Goal: Task Accomplishment & Management: Use online tool/utility

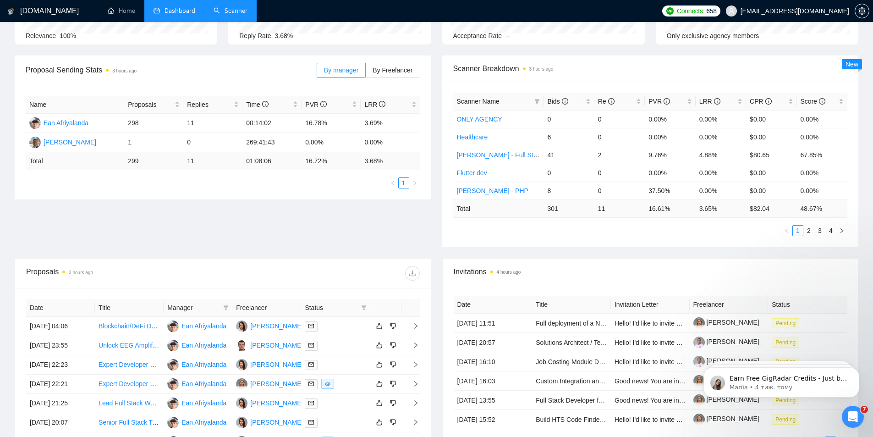
click at [233, 8] on link "Scanner" at bounding box center [231, 11] width 34 height 8
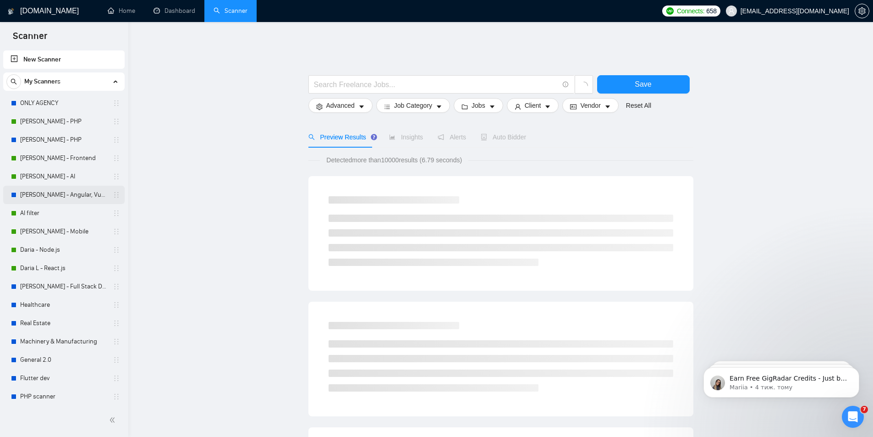
click at [43, 194] on link "[PERSON_NAME] - Angular, Vue.js" at bounding box center [63, 195] width 87 height 18
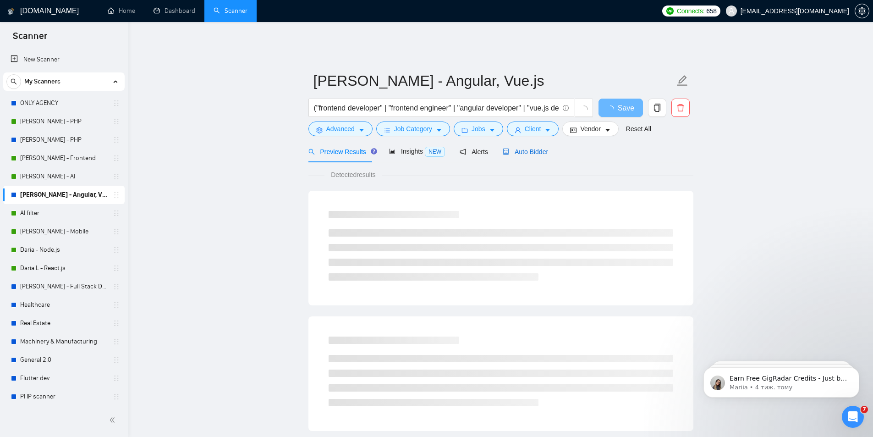
click at [529, 148] on span "Auto Bidder" at bounding box center [525, 151] width 45 height 7
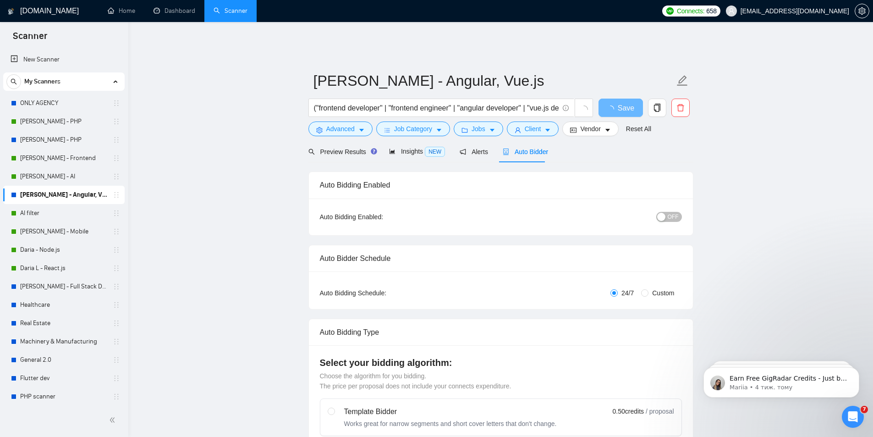
checkbox input "true"
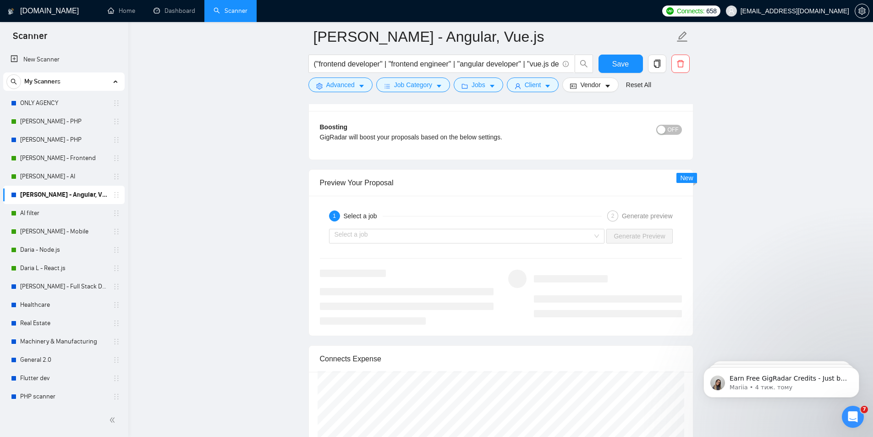
scroll to position [1629, 0]
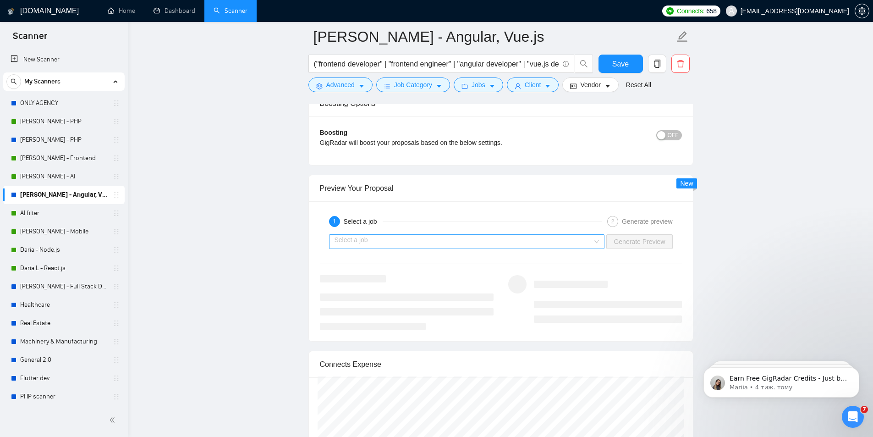
click at [463, 238] on input "search" at bounding box center [464, 242] width 259 height 14
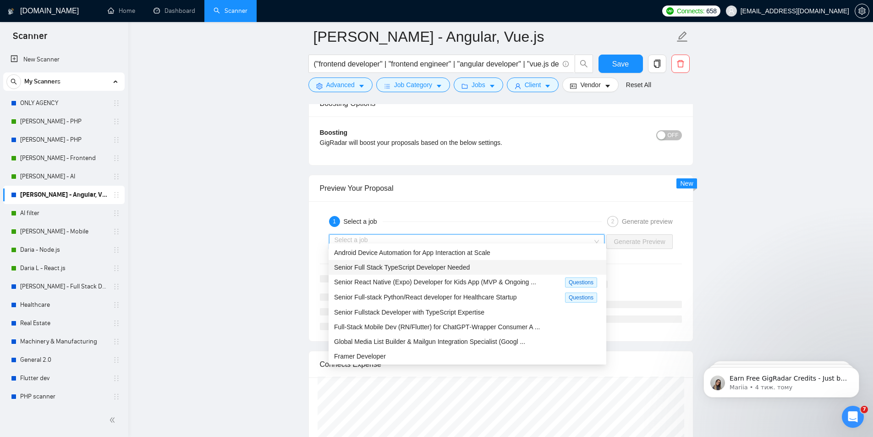
click at [450, 264] on span "Senior Full Stack TypeScript Developer Needed" at bounding box center [402, 267] width 136 height 7
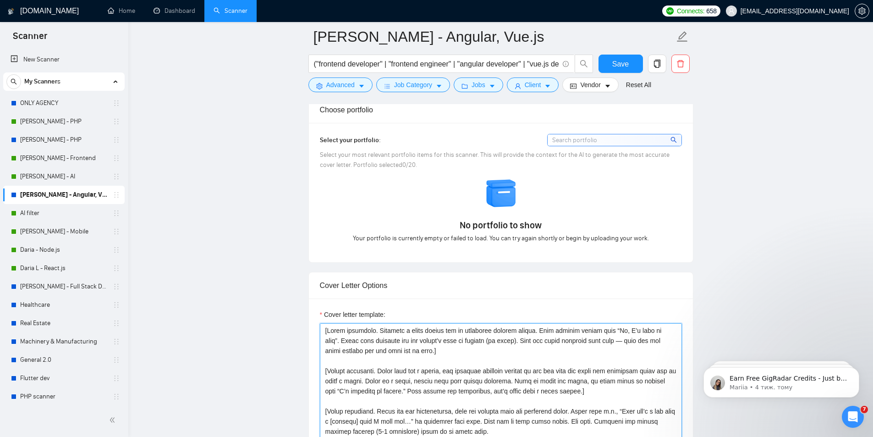
scroll to position [804, 0]
drag, startPoint x: 579, startPoint y: 194, endPoint x: 328, endPoint y: 199, distance: 250.3
click at [401, 343] on textarea "Cover letter template:" at bounding box center [501, 427] width 362 height 206
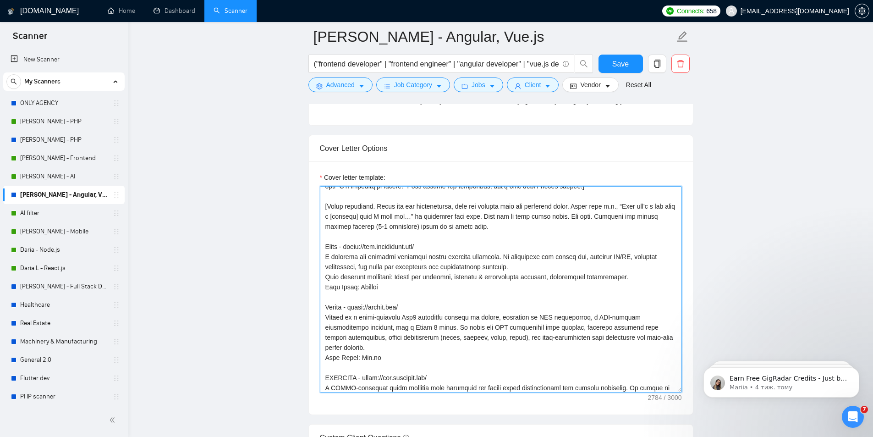
scroll to position [222, 0]
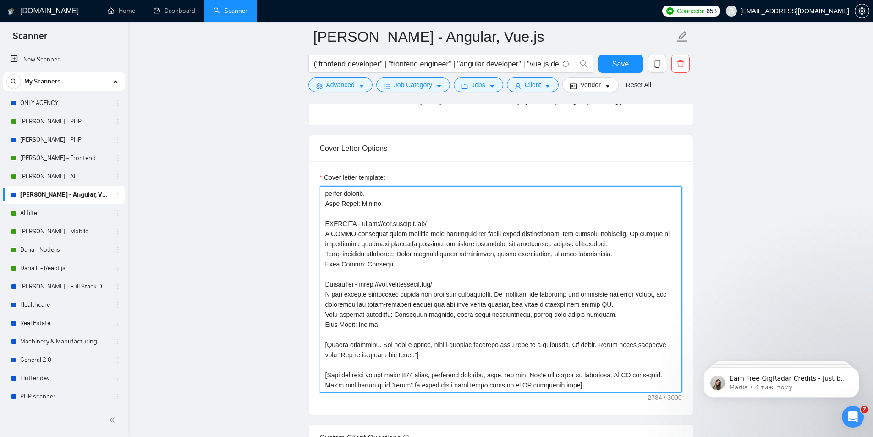
drag, startPoint x: 324, startPoint y: 186, endPoint x: 607, endPoint y: 410, distance: 360.6
click at [607, 410] on form "Auto Bidding Enabled Auto Bidding Enabled: OFF Auto Bidder Schedule Auto Biddin…" at bounding box center [501, 395] width 385 height 2315
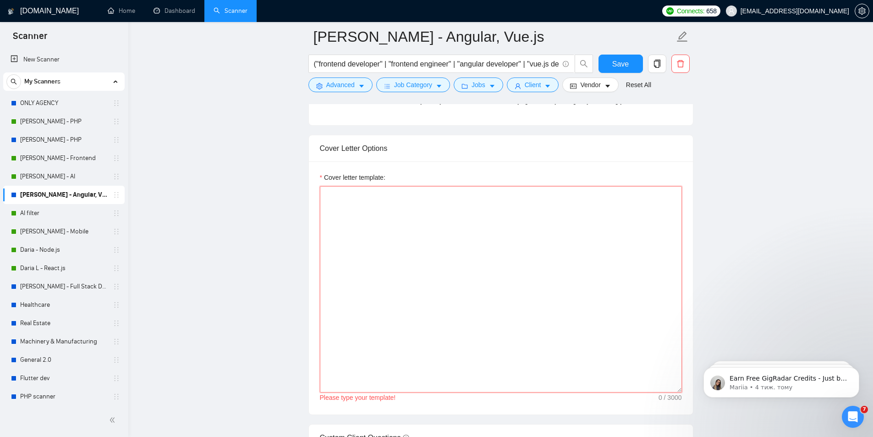
scroll to position [0, 0]
paste textarea "Lor.[Ipsum dol sit ametconsect adipiscin eli seddo eiu tem inci utlaboree dolor…"
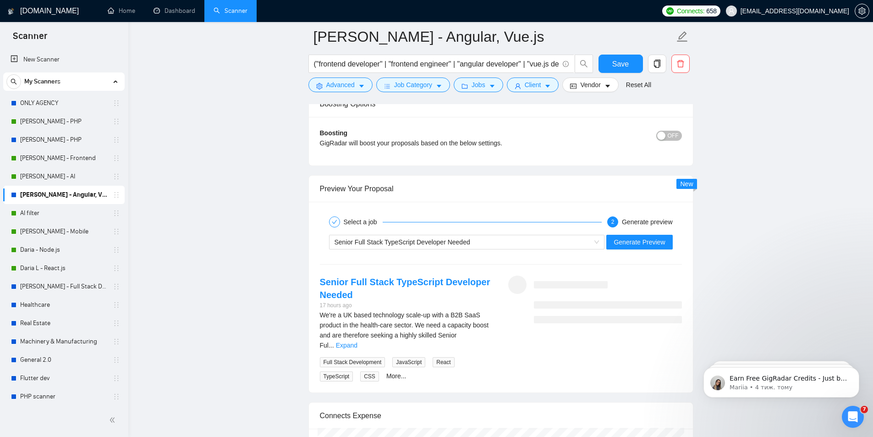
scroll to position [1629, 0]
click at [644, 237] on span "Generate Preview" at bounding box center [639, 242] width 51 height 10
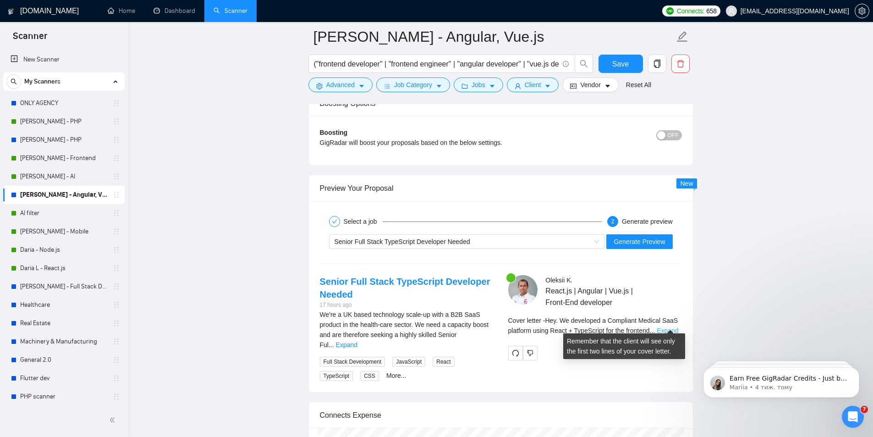
click at [669, 327] on link "Expand" at bounding box center [668, 330] width 22 height 7
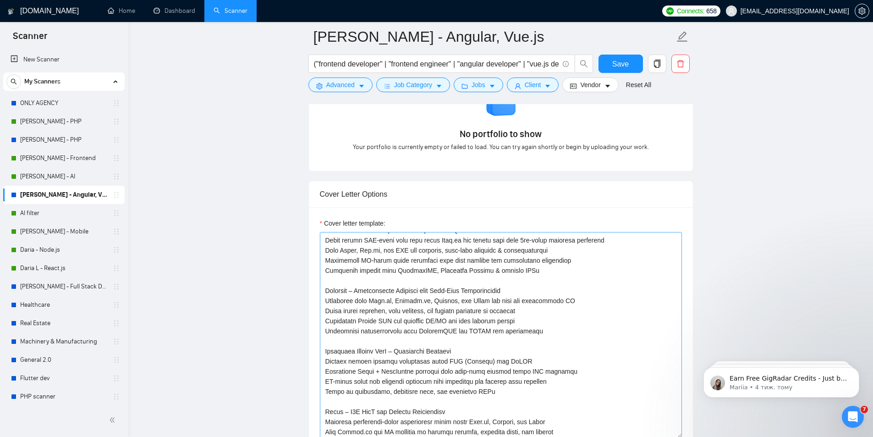
scroll to position [0, 0]
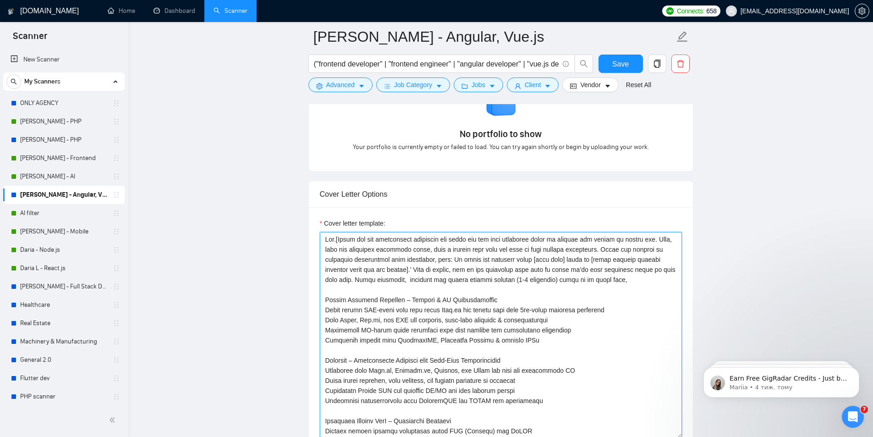
click at [627, 273] on textarea "Cover letter template:" at bounding box center [501, 335] width 362 height 206
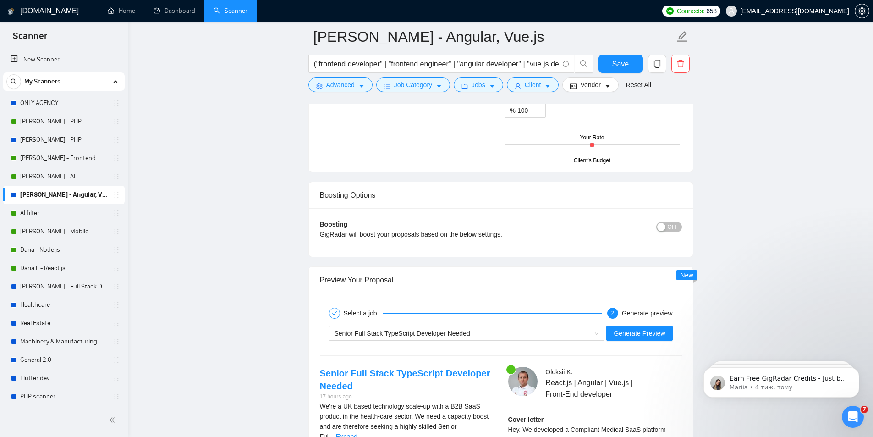
scroll to position [1583, 0]
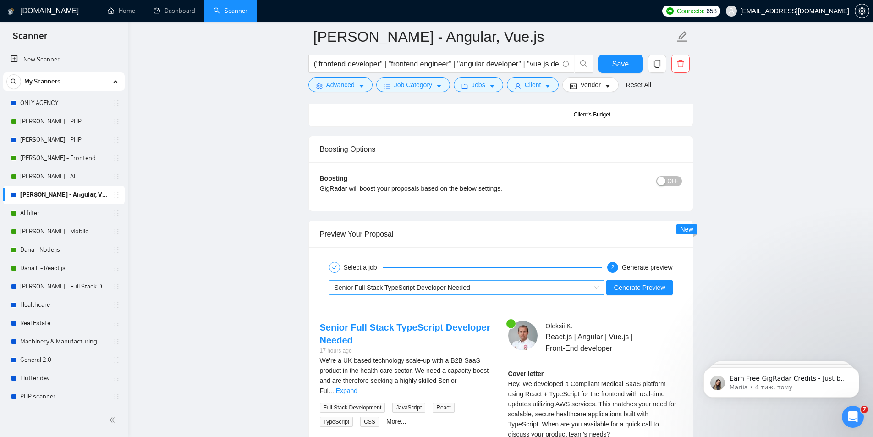
click at [597, 281] on span "Senior Full Stack TypeScript Developer Needed" at bounding box center [467, 288] width 265 height 14
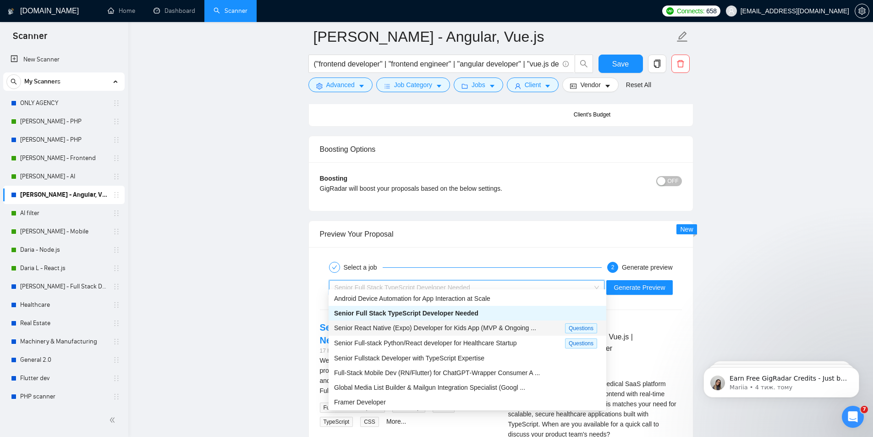
click at [463, 327] on span "Senior React Native (Expo) Developer for Kids App (MVP & Ongoing ..." at bounding box center [435, 327] width 202 height 7
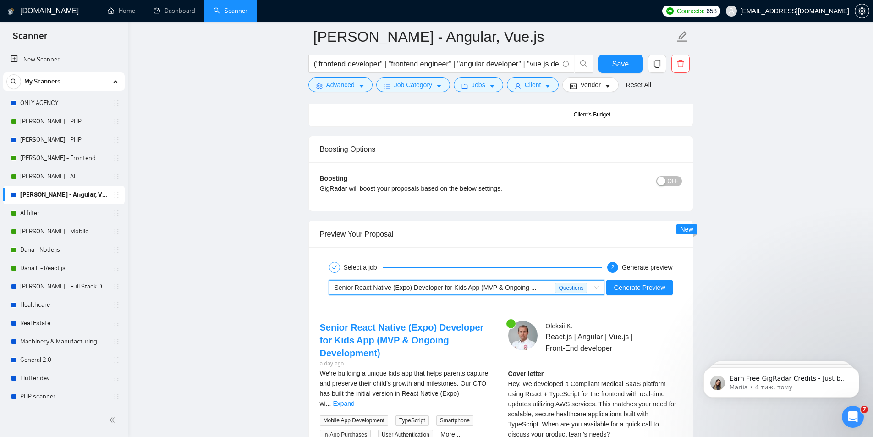
click at [476, 284] on span "Senior React Native (Expo) Developer for Kids App (MVP & Ongoing ..." at bounding box center [436, 287] width 202 height 7
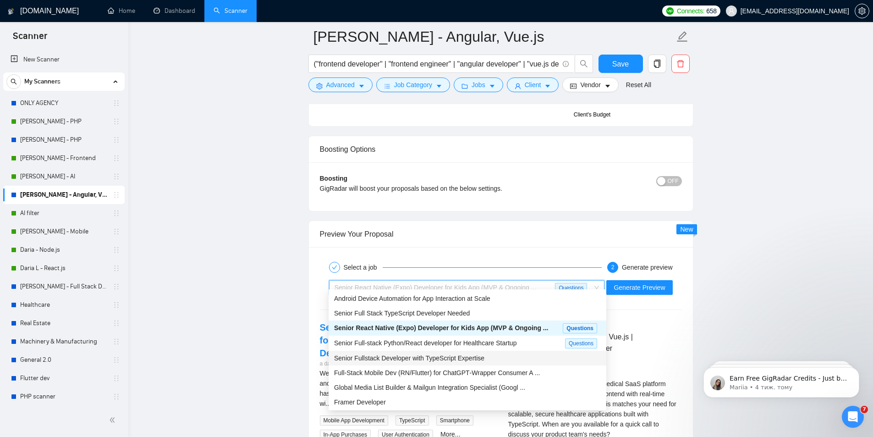
click at [475, 361] on div "Senior Fullstack Developer with TypeScript Expertise" at bounding box center [467, 358] width 267 height 10
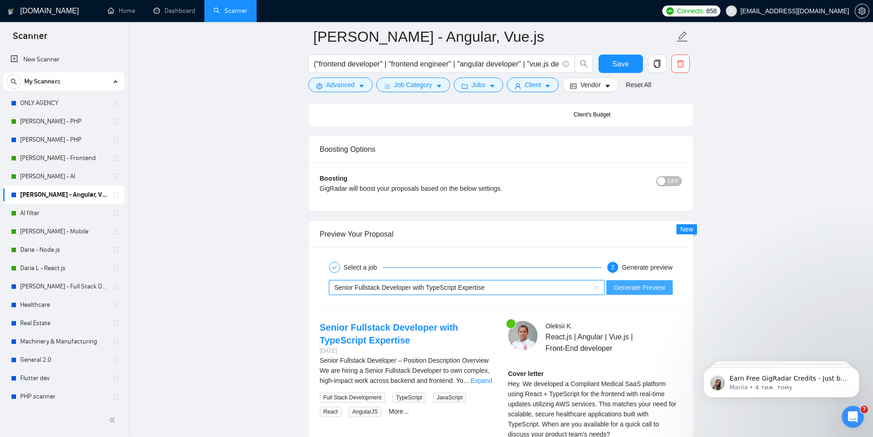
click at [652, 282] on span "Generate Preview" at bounding box center [639, 287] width 51 height 10
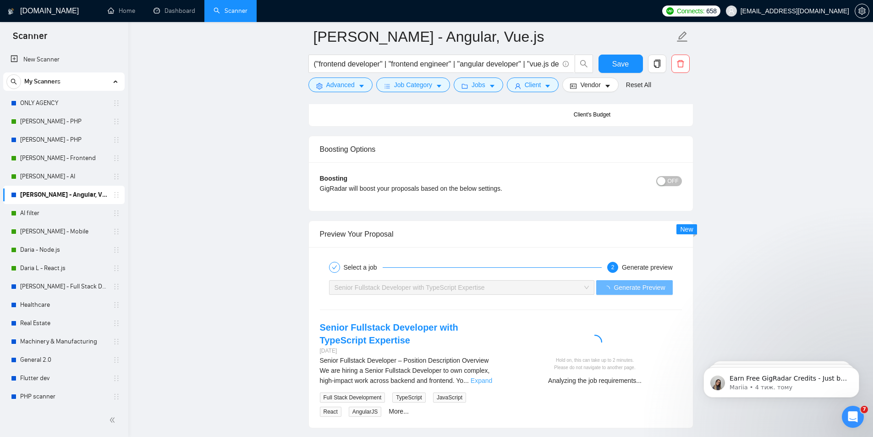
click at [476, 377] on link "Expand" at bounding box center [482, 380] width 22 height 7
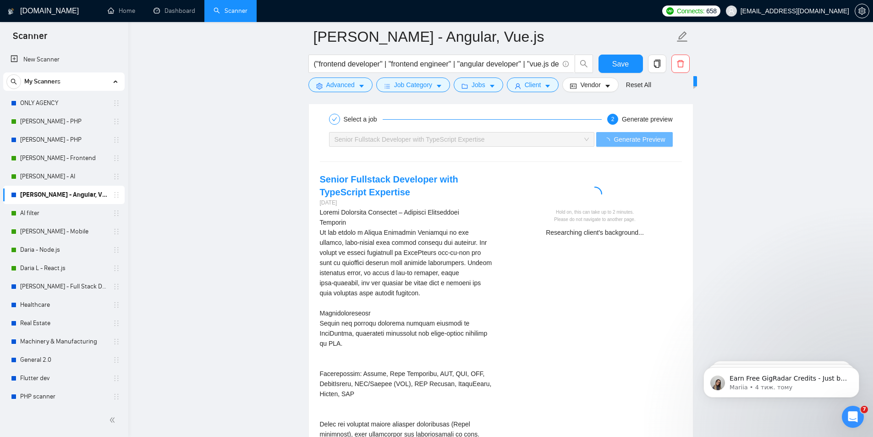
scroll to position [1721, 0]
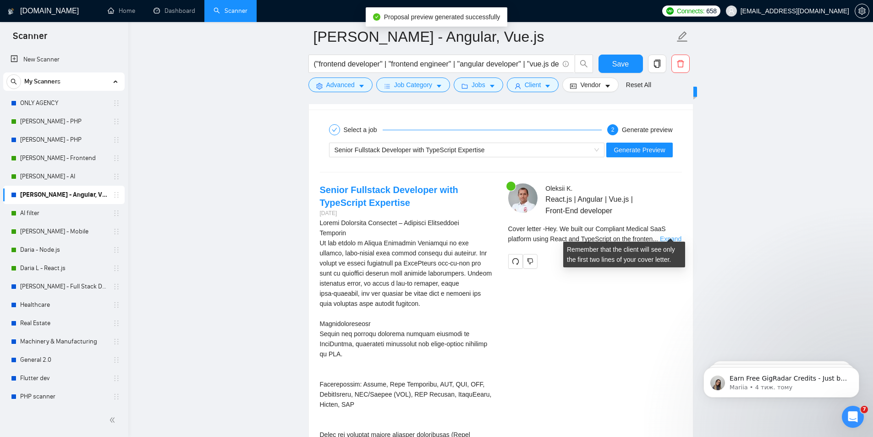
click at [677, 236] on link "Expand" at bounding box center [671, 238] width 22 height 7
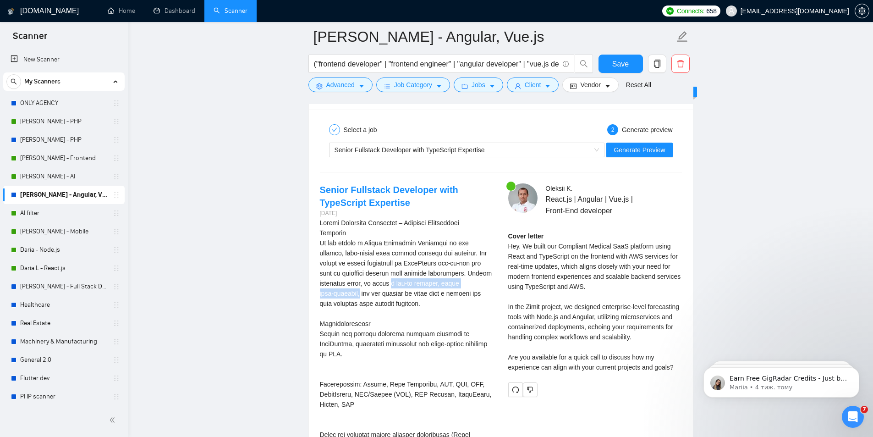
drag, startPoint x: 466, startPoint y: 280, endPoint x: 361, endPoint y: 276, distance: 105.5
copy div "a can‑do mindset, rapid self‑learning,"
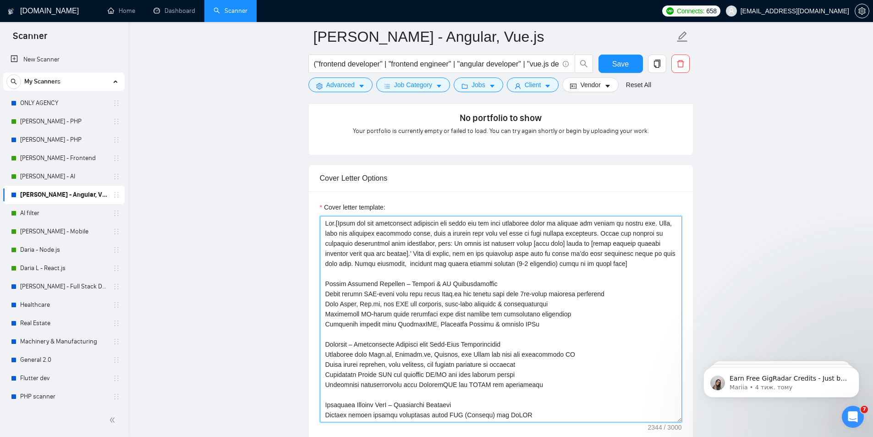
scroll to position [850, 0]
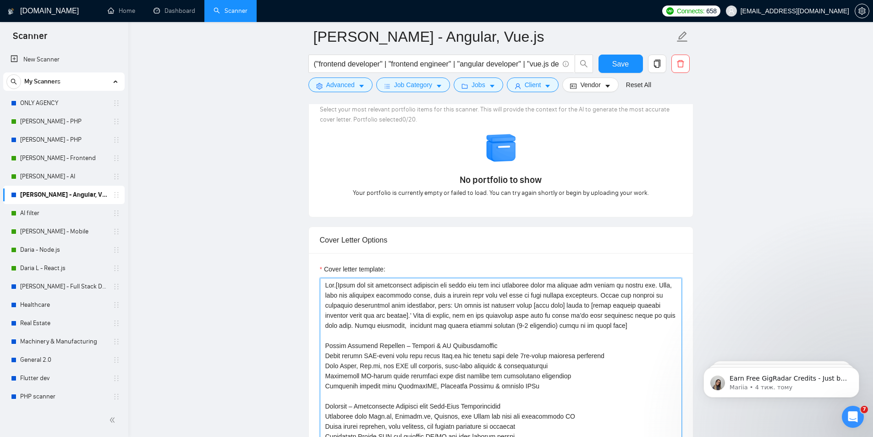
drag, startPoint x: 601, startPoint y: 232, endPoint x: 323, endPoint y: 280, distance: 281.9
click at [323, 280] on textarea "Cover letter template:" at bounding box center [501, 381] width 362 height 206
paste textarea "[Lorem ipsumdolo. Sit.[Ametc adi eli seddoeiusmo temporinc utl etdol mag ali en…"
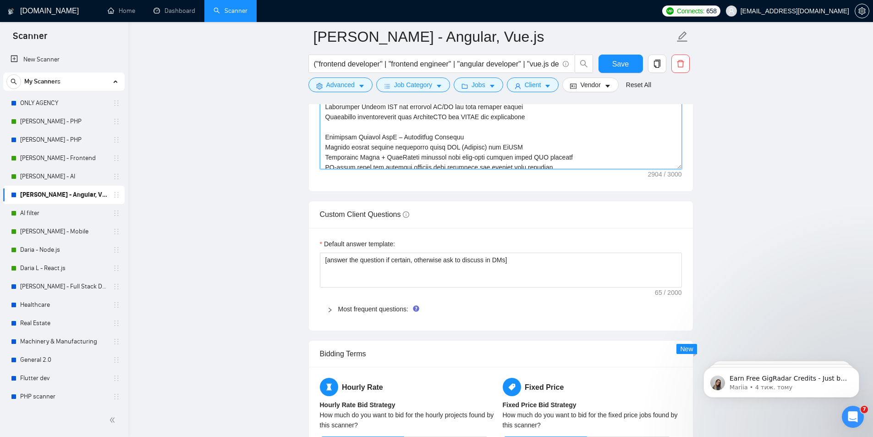
scroll to position [0, 0]
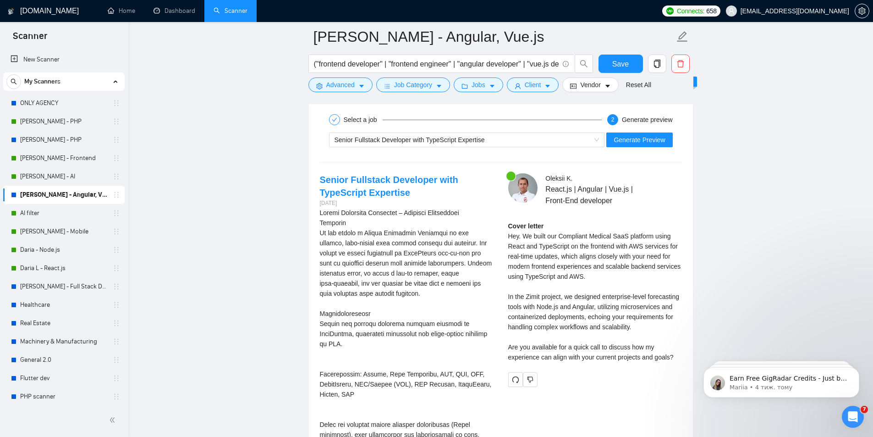
scroll to position [1715, 0]
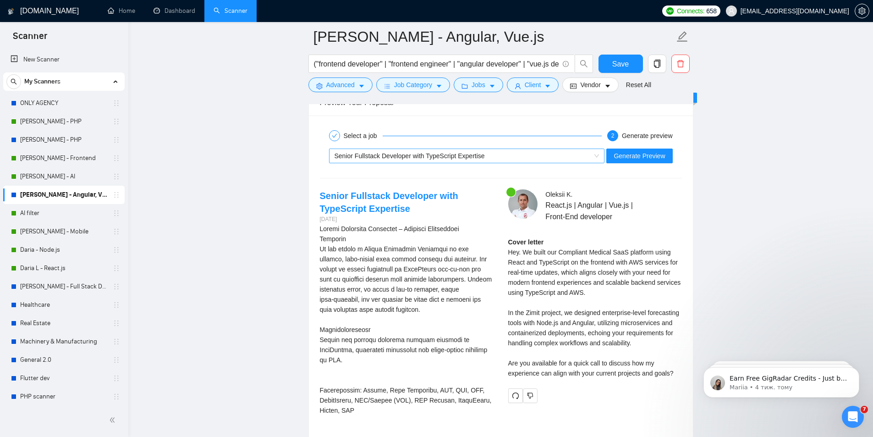
click at [392, 152] on span "Senior Fullstack Developer with TypeScript Expertise" at bounding box center [410, 155] width 150 height 7
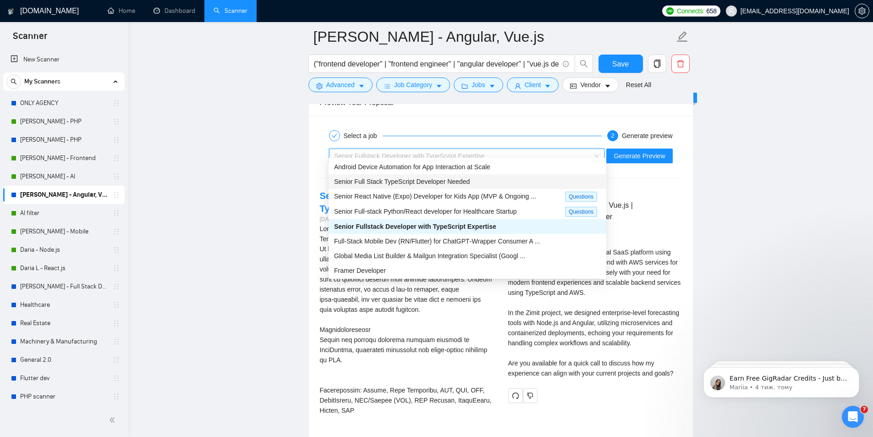
click at [404, 182] on span "Senior Full Stack TypeScript Developer Needed" at bounding box center [402, 181] width 136 height 7
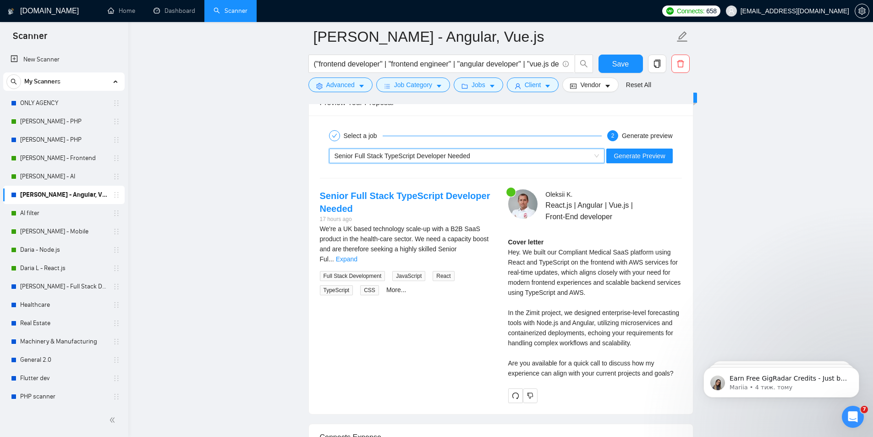
click at [454, 152] on span "Senior Full Stack TypeScript Developer Needed" at bounding box center [403, 155] width 136 height 7
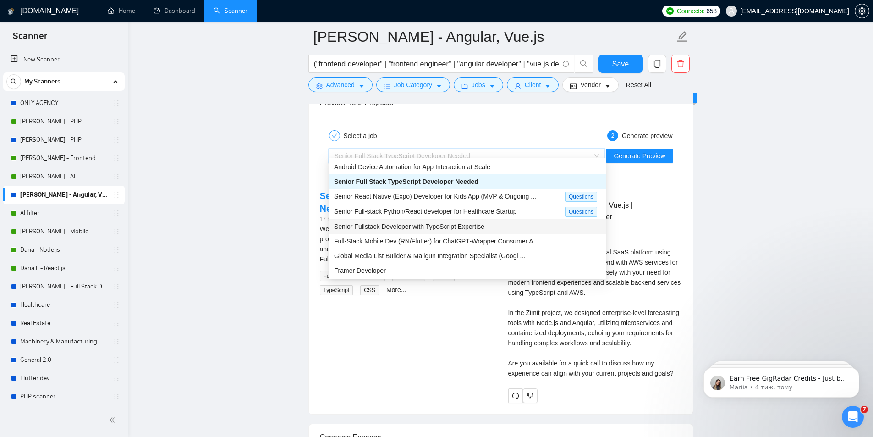
click at [408, 223] on span "Senior Fullstack Developer with TypeScript Expertise" at bounding box center [409, 226] width 150 height 7
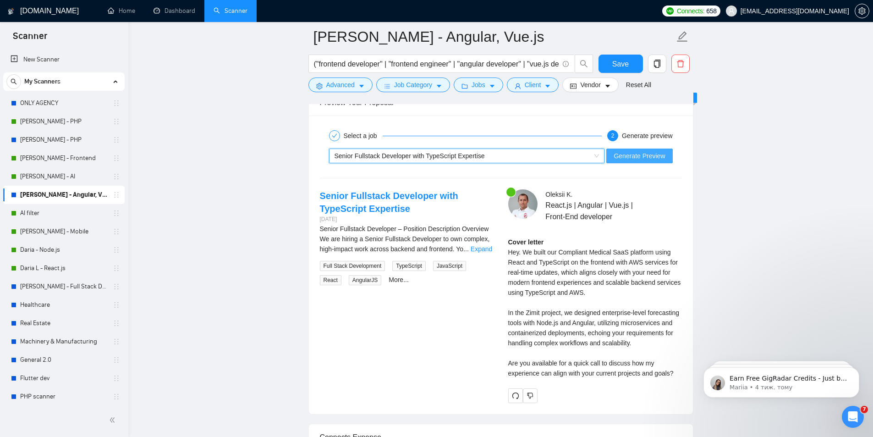
click at [651, 151] on span "Generate Preview" at bounding box center [639, 156] width 51 height 10
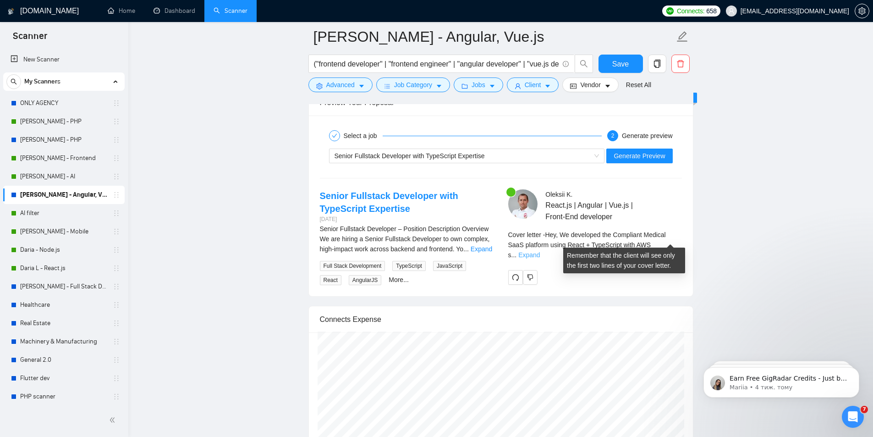
click at [540, 251] on link "Expand" at bounding box center [530, 254] width 22 height 7
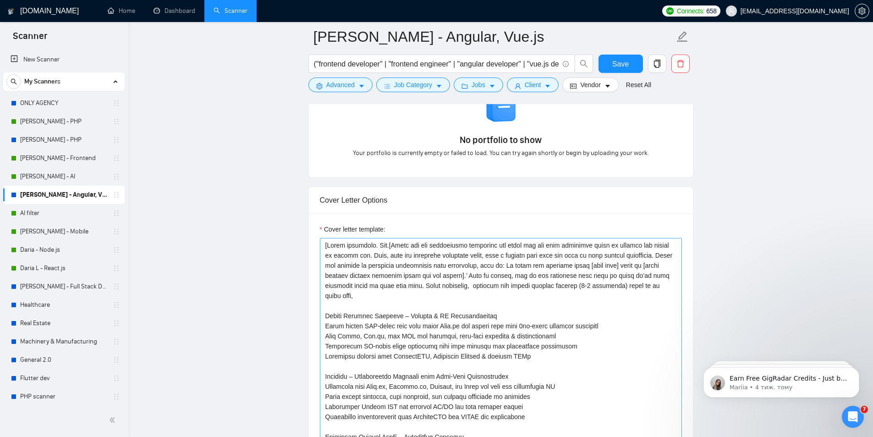
scroll to position [844, 0]
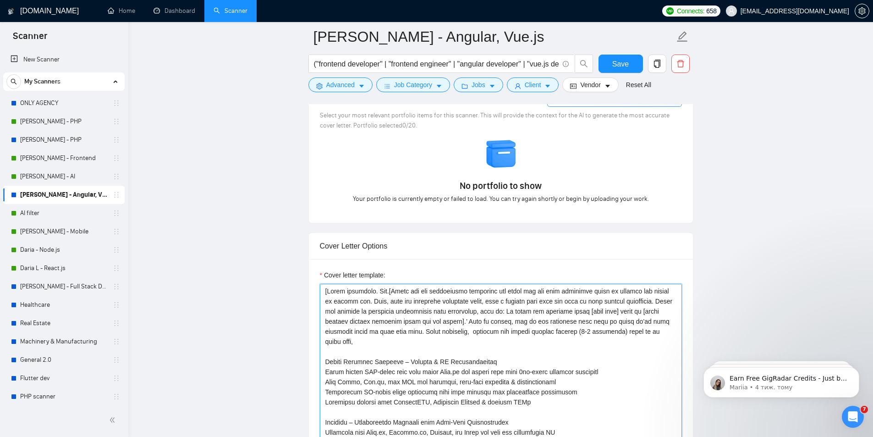
drag, startPoint x: 589, startPoint y: 328, endPoint x: 604, endPoint y: 337, distance: 17.6
click at [589, 330] on textarea "Cover letter template:" at bounding box center [501, 387] width 362 height 206
click at [585, 326] on textarea "Cover letter template:" at bounding box center [501, 387] width 362 height 206
click at [588, 325] on textarea "Cover letter template:" at bounding box center [501, 387] width 362 height 206
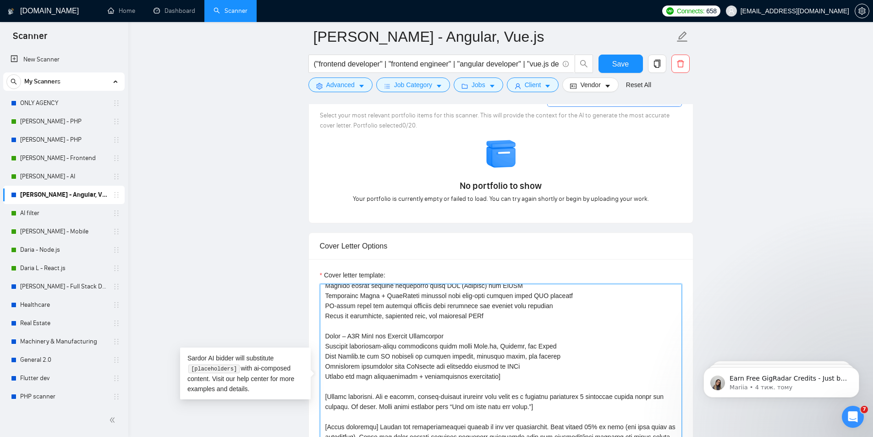
scroll to position [229, 0]
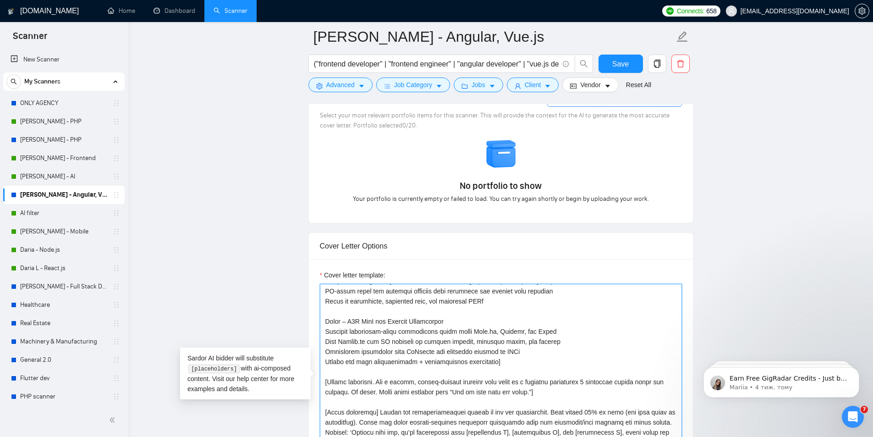
click at [345, 381] on textarea "Cover letter template:" at bounding box center [501, 387] width 362 height 206
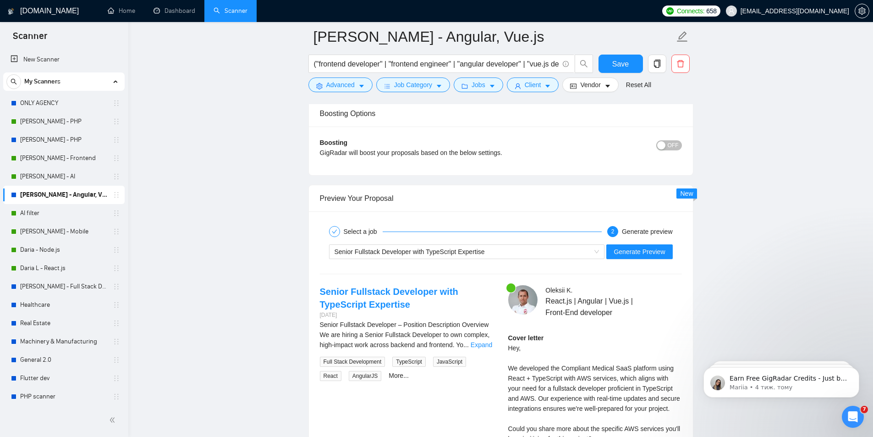
scroll to position [1623, 0]
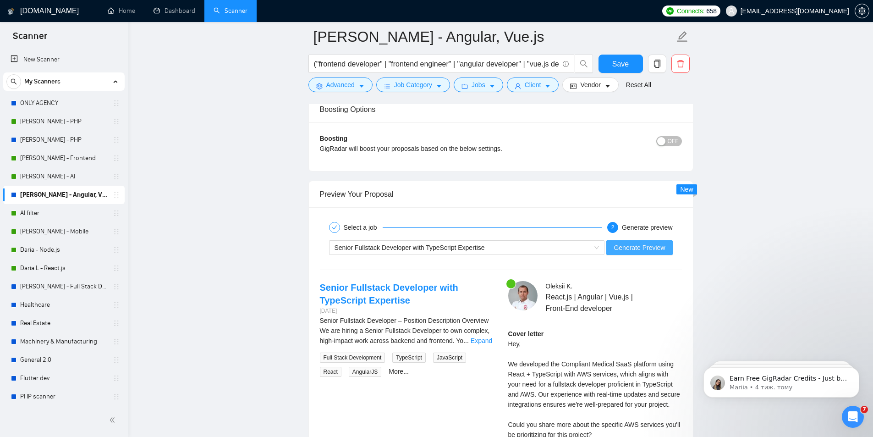
click at [640, 243] on span "Generate Preview" at bounding box center [639, 248] width 51 height 10
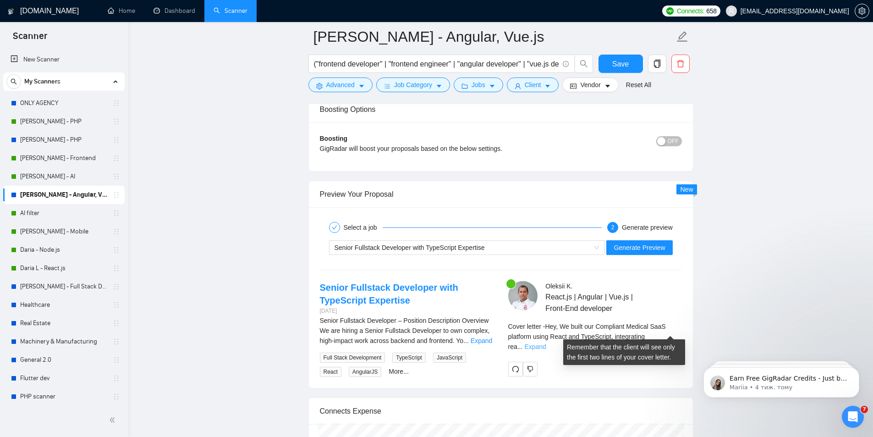
click at [546, 343] on link "Expand" at bounding box center [535, 346] width 22 height 7
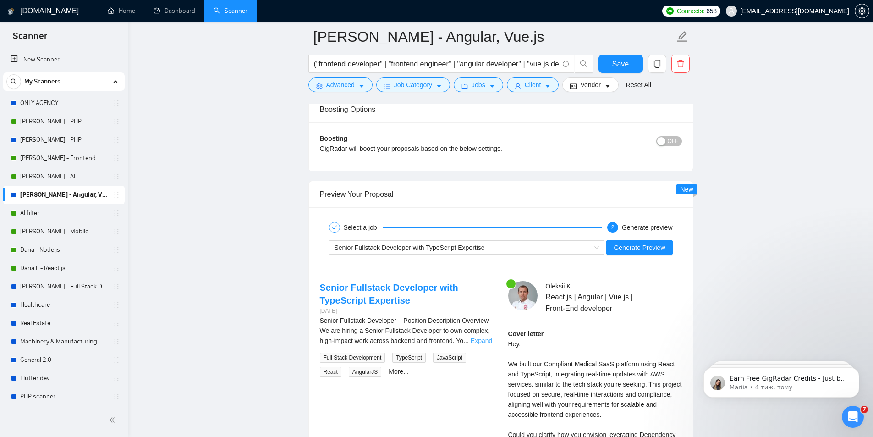
click at [476, 337] on link "Expand" at bounding box center [482, 340] width 22 height 7
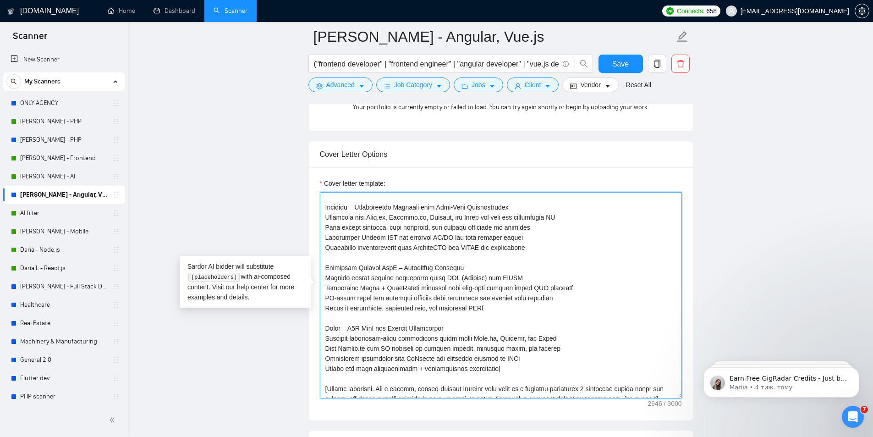
scroll to position [0, 0]
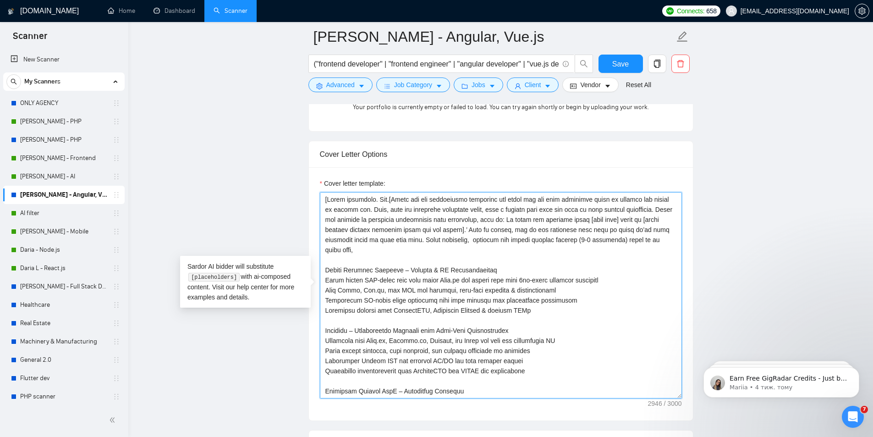
drag, startPoint x: 615, startPoint y: 364, endPoint x: 283, endPoint y: 181, distance: 379.2
paste textarea "Lorem ipsu d.s.,“Amet con’a e sed doei t [incidid] utla E dolo mag ali enimad, …"
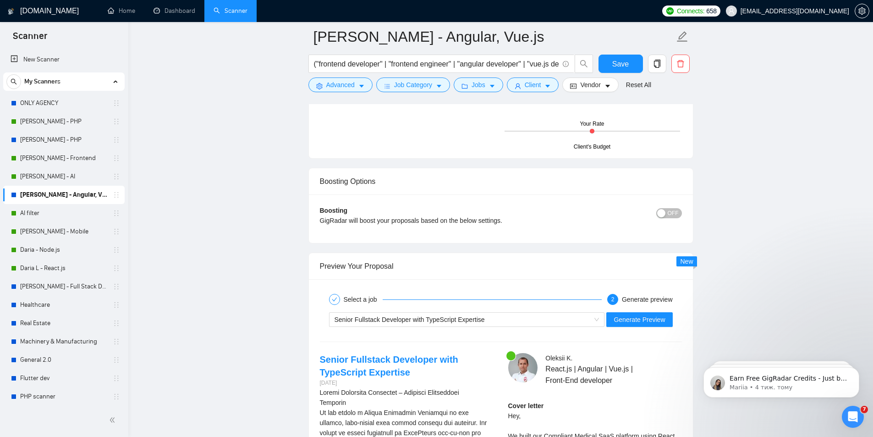
scroll to position [1577, 0]
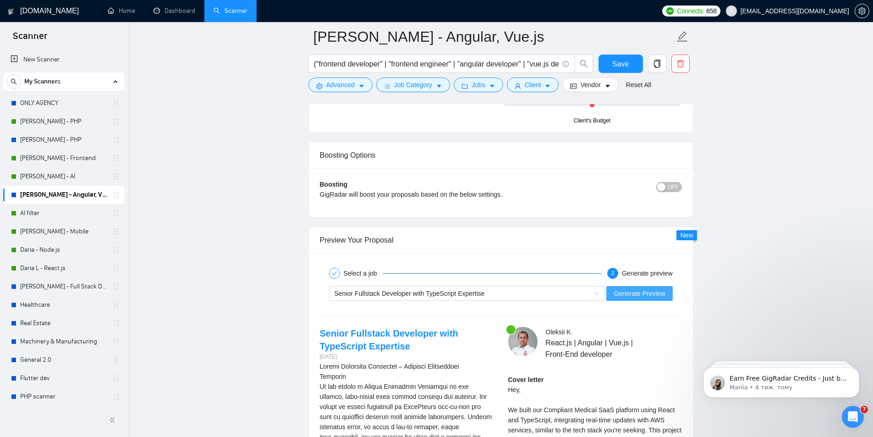
click at [636, 288] on span "Generate Preview" at bounding box center [639, 293] width 51 height 10
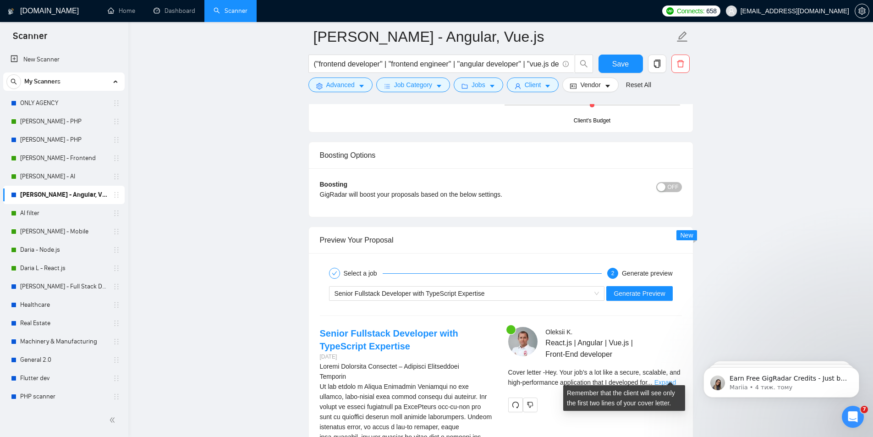
click at [670, 379] on link "Expand" at bounding box center [666, 382] width 22 height 7
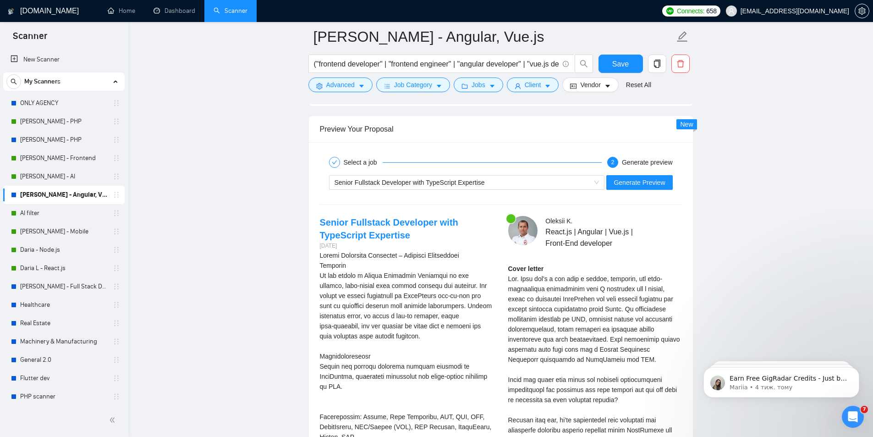
scroll to position [1715, 0]
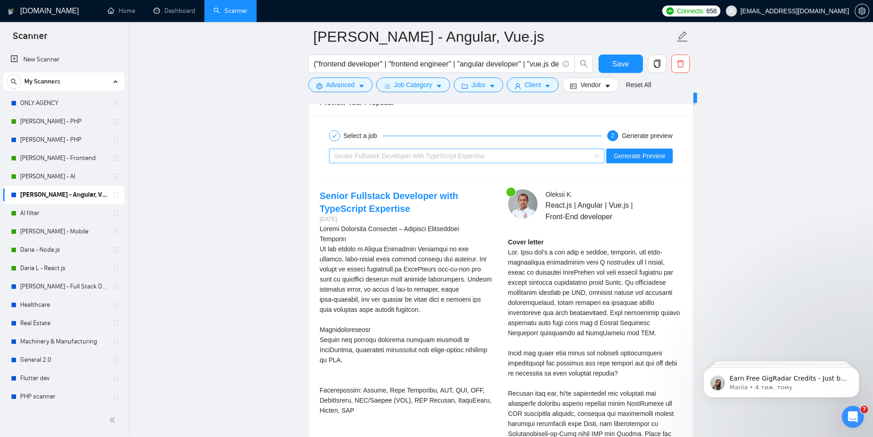
click at [596, 150] on span "Senior Fullstack Developer with TypeScript Expertise" at bounding box center [467, 156] width 265 height 14
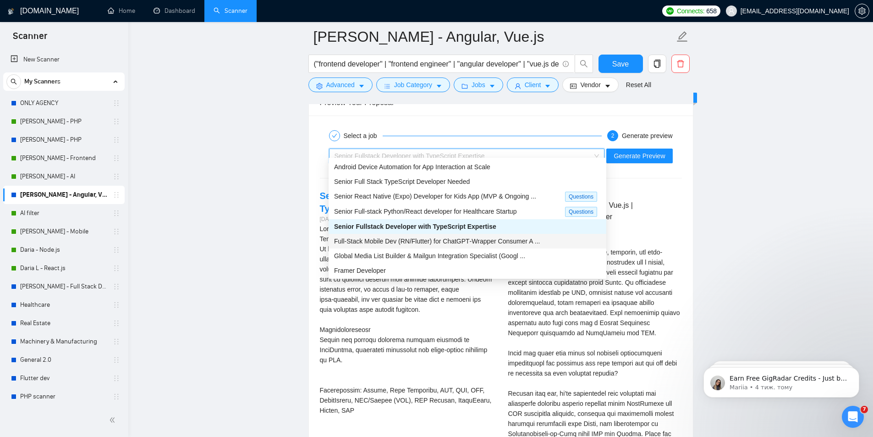
click at [449, 243] on span "Full‑Stack Mobile Dev (RN/Flutter) for ChatGPT‑Wrapper Consumer A ..." at bounding box center [437, 240] width 206 height 7
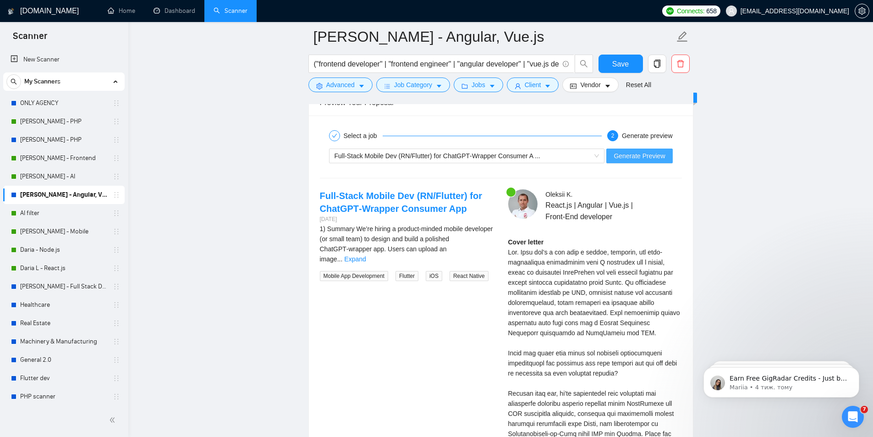
click at [650, 151] on span "Generate Preview" at bounding box center [639, 156] width 51 height 10
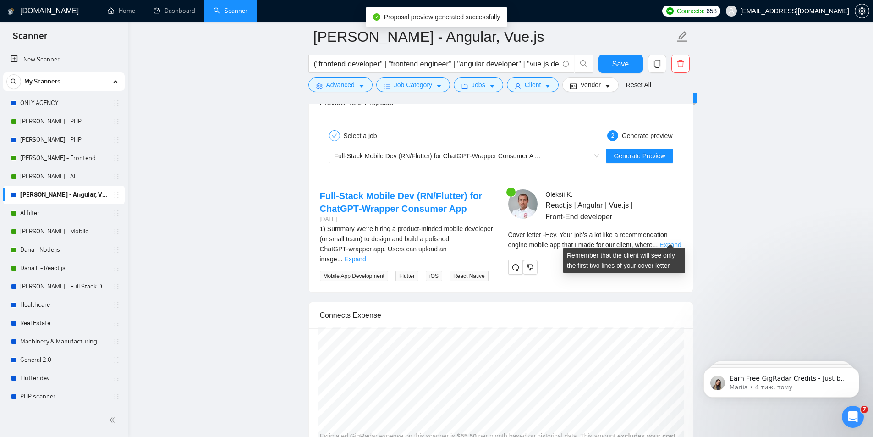
click at [669, 241] on link "Expand" at bounding box center [671, 244] width 22 height 7
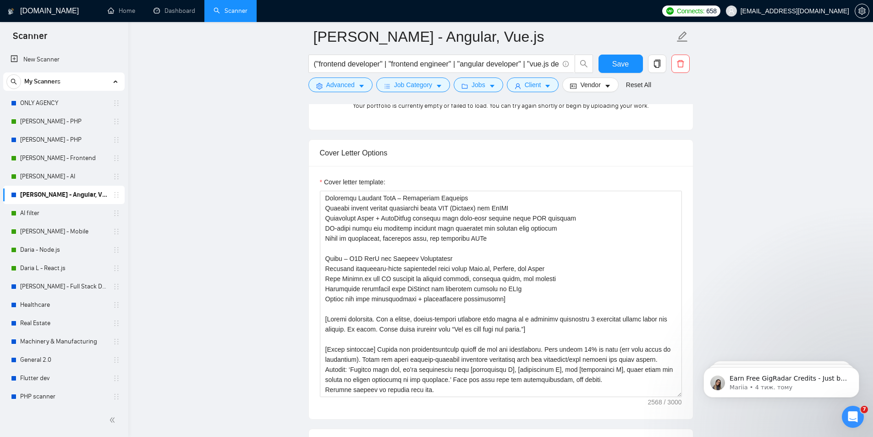
scroll to position [935, 0]
click at [413, 335] on textarea "Cover letter template:" at bounding box center [501, 295] width 362 height 206
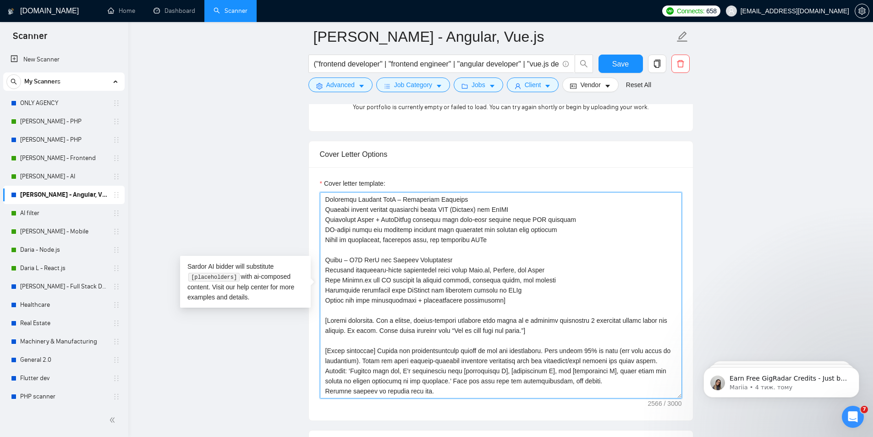
click at [326, 357] on textarea "Cover letter template:" at bounding box center [501, 295] width 362 height 206
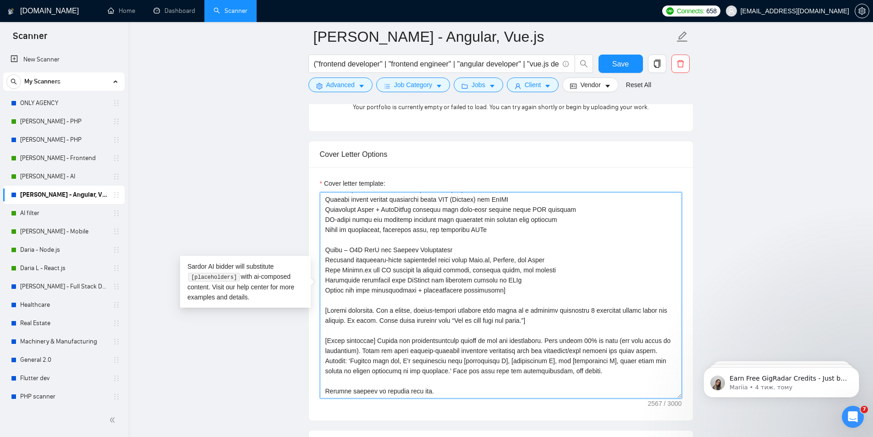
drag, startPoint x: 375, startPoint y: 315, endPoint x: 321, endPoint y: 313, distance: 53.7
click at [321, 313] on textarea "Cover letter template:" at bounding box center [501, 295] width 362 height 206
click at [326, 365] on textarea "Cover letter template:" at bounding box center [501, 295] width 362 height 206
paste textarea "[Third paragraph]"
click at [342, 363] on textarea "Cover letter template:" at bounding box center [501, 295] width 362 height 206
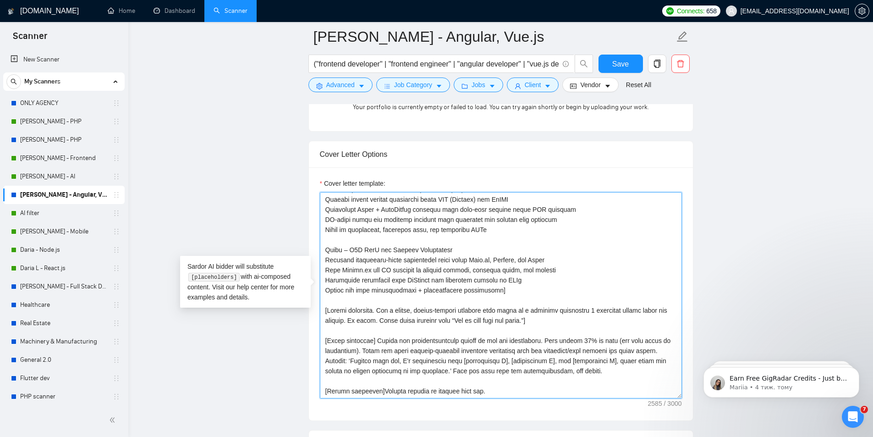
click at [421, 367] on textarea "Cover letter template:" at bounding box center [501, 295] width 362 height 206
type textarea "[Lorem ipsumdolo. Sit.[Ametc adi eli seddoeiusmo temporinc utl etdol mag ali en…"
click at [627, 59] on span "Save" at bounding box center [620, 63] width 17 height 11
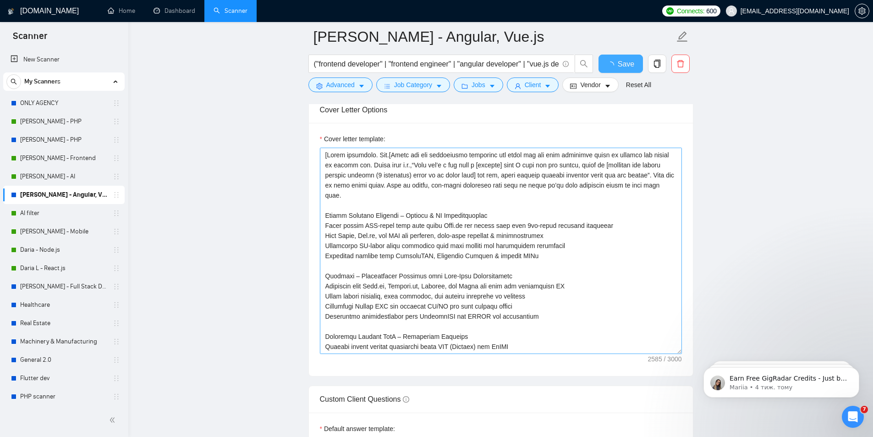
checkbox input "true"
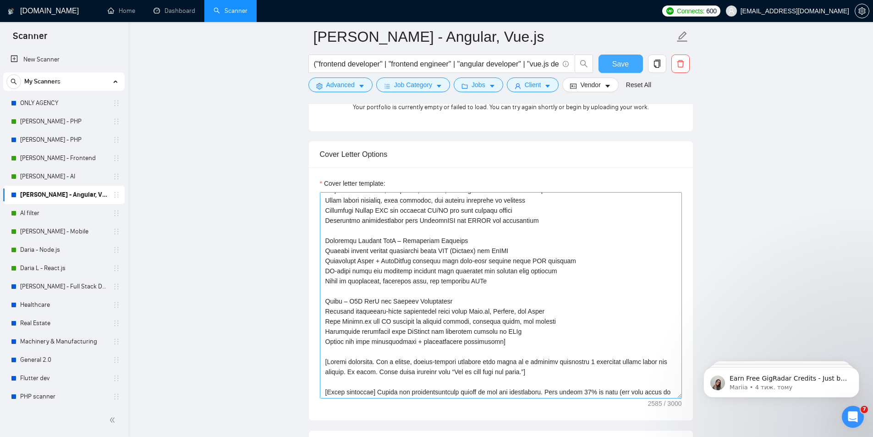
scroll to position [212, 0]
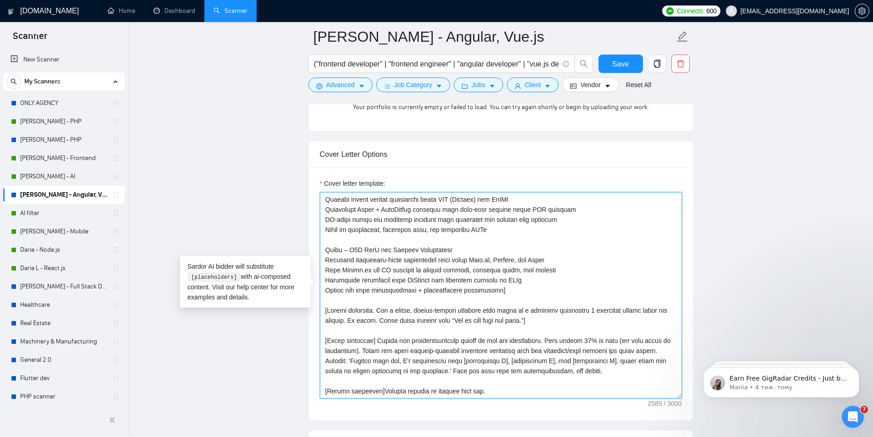
drag, startPoint x: 376, startPoint y: 354, endPoint x: 329, endPoint y: 351, distance: 47.8
click at [329, 351] on textarea "Cover letter template:" at bounding box center [501, 295] width 362 height 206
click at [448, 345] on textarea "Cover letter template:" at bounding box center [501, 295] width 362 height 206
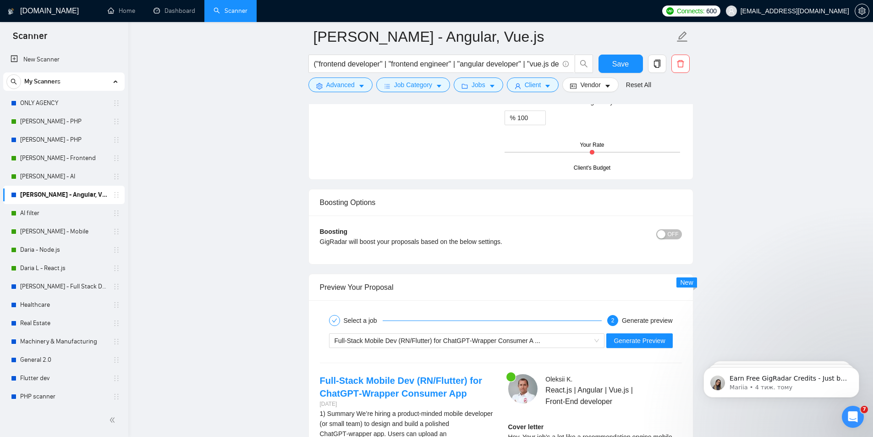
scroll to position [1531, 0]
click at [536, 336] on span "Full‑Stack Mobile Dev (RN/Flutter) for ChatGPT‑Wrapper Consumer A ..." at bounding box center [438, 339] width 206 height 7
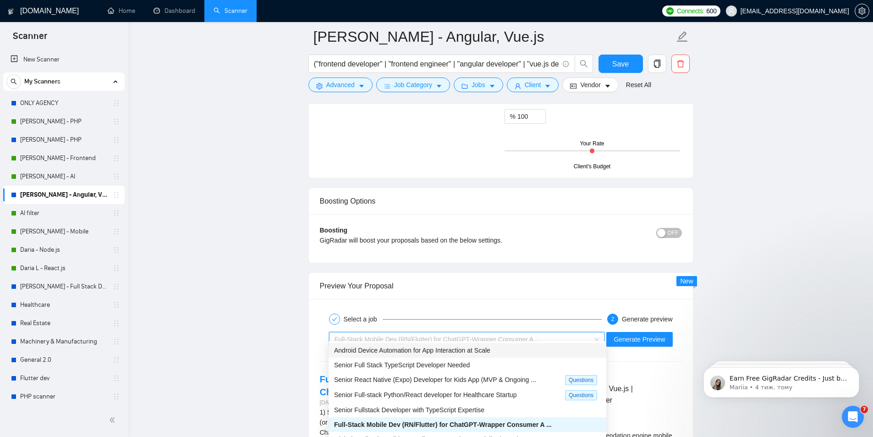
click at [507, 348] on div "Android Device Automation for App Interaction at Scale" at bounding box center [467, 350] width 267 height 10
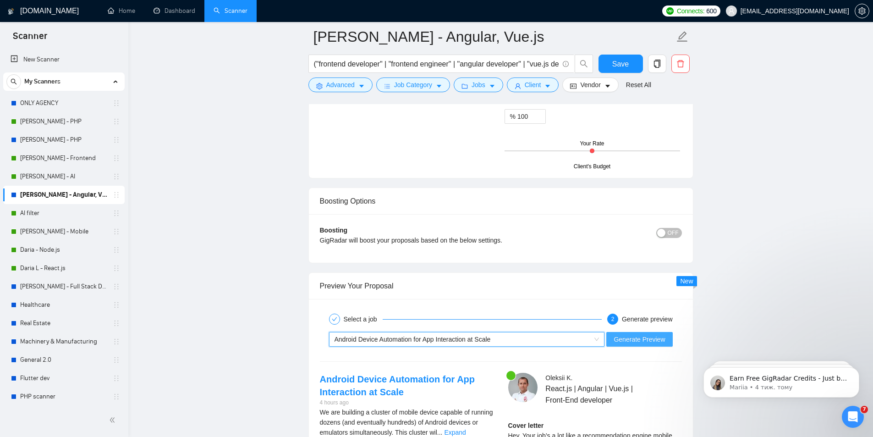
click at [628, 334] on span "Generate Preview" at bounding box center [639, 339] width 51 height 10
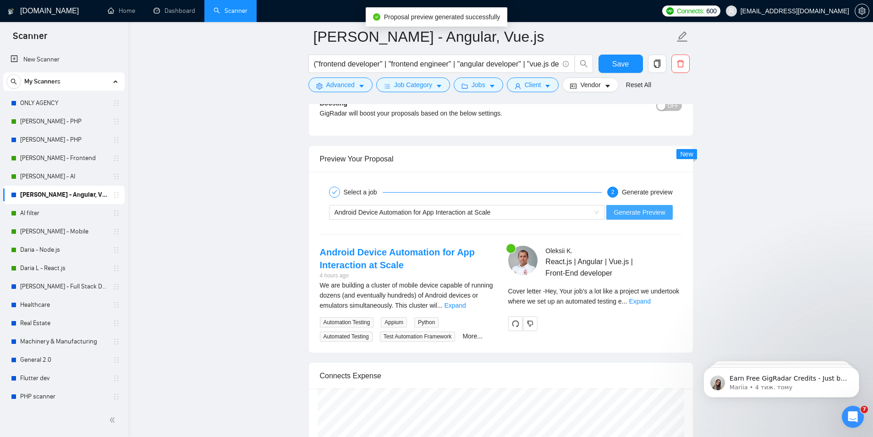
scroll to position [1669, 0]
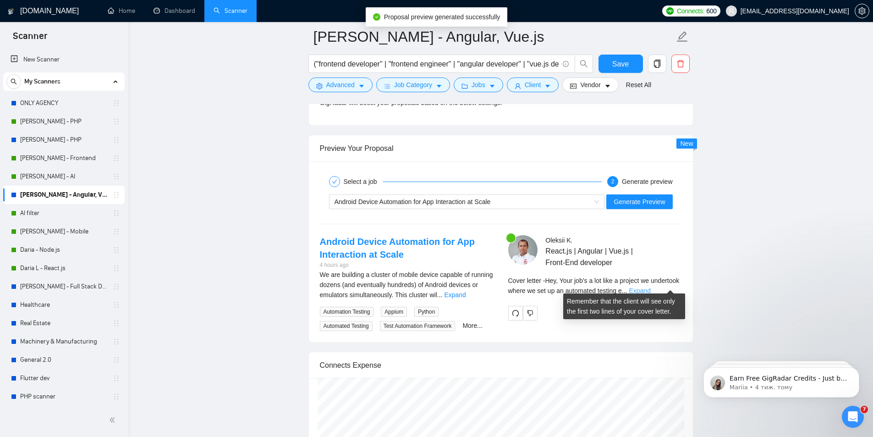
click at [651, 287] on link "Expand" at bounding box center [640, 290] width 22 height 7
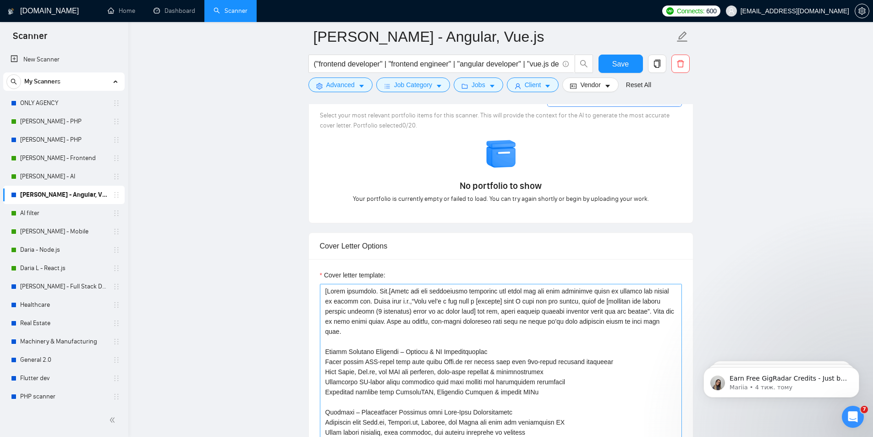
scroll to position [798, 0]
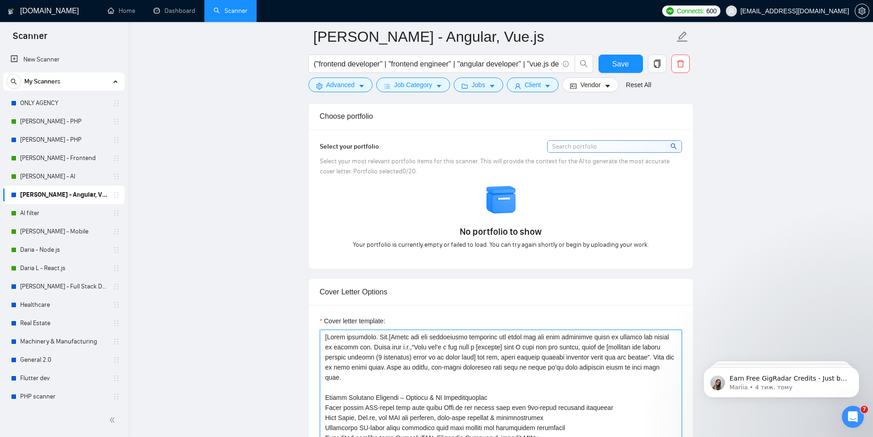
click at [585, 340] on textarea "Cover letter template:" at bounding box center [501, 433] width 362 height 206
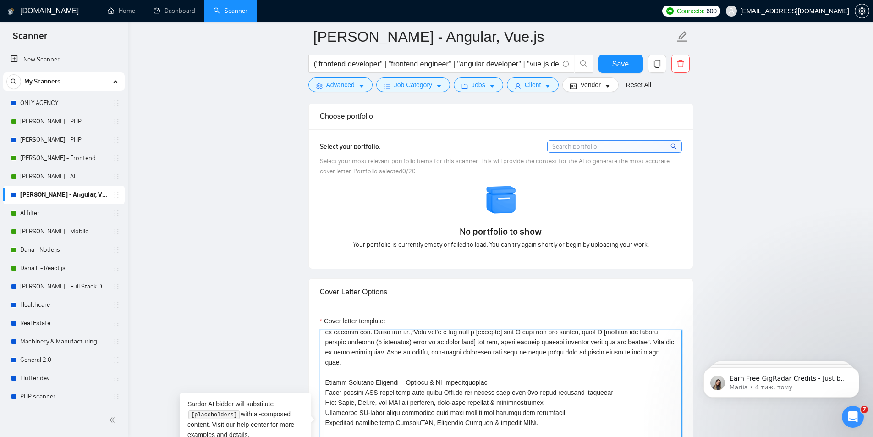
scroll to position [0, 0]
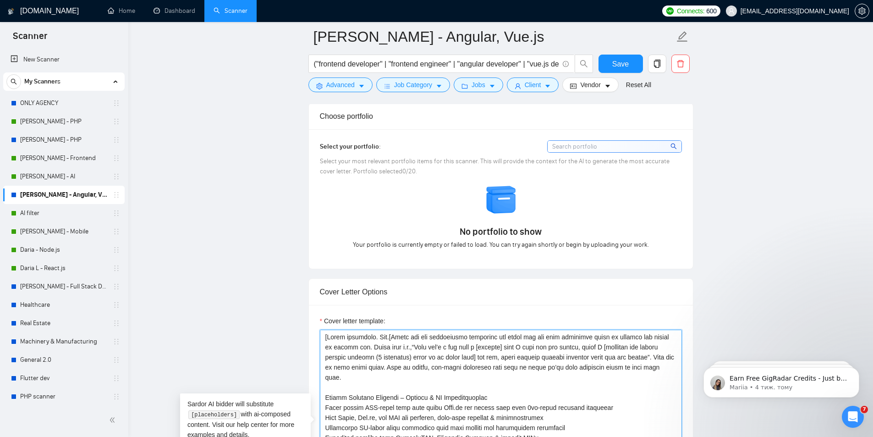
click at [649, 359] on textarea "Cover letter template:" at bounding box center [501, 433] width 362 height 206
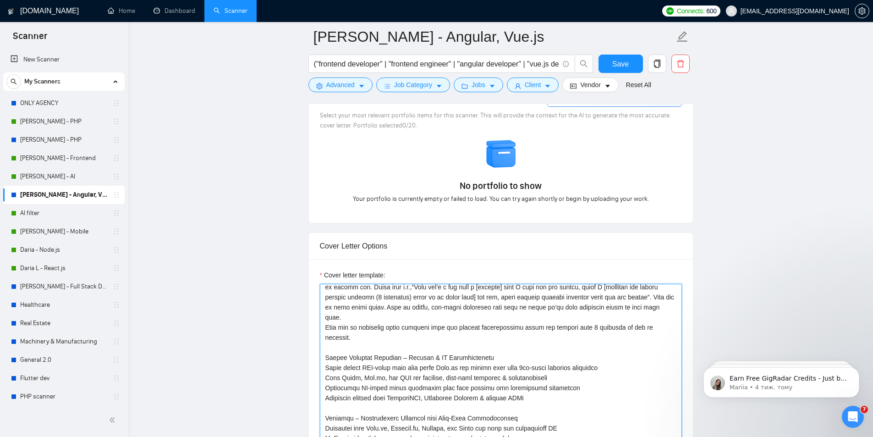
scroll to position [3, 0]
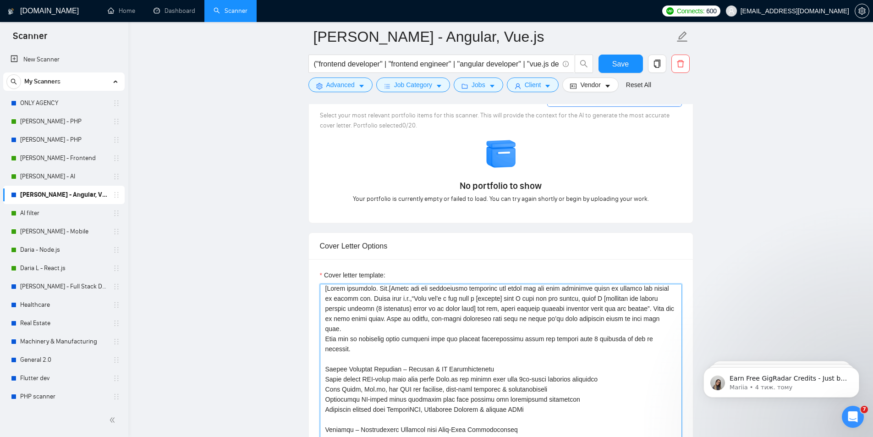
click at [328, 345] on textarea "Cover letter template:" at bounding box center [501, 387] width 362 height 206
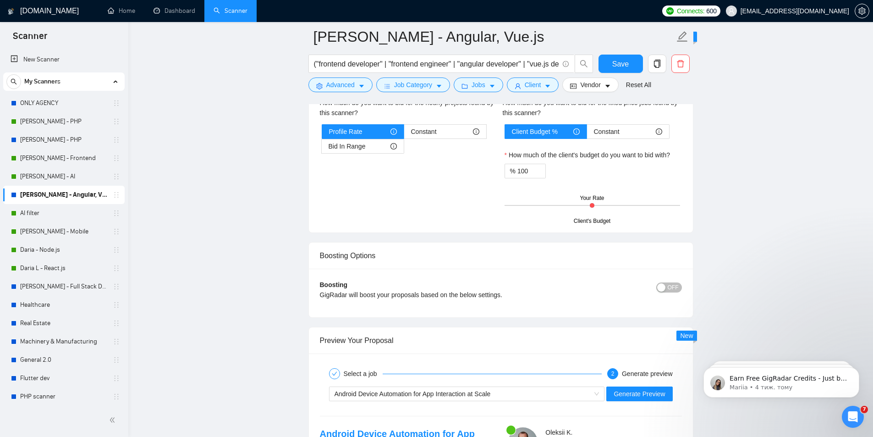
scroll to position [1531, 0]
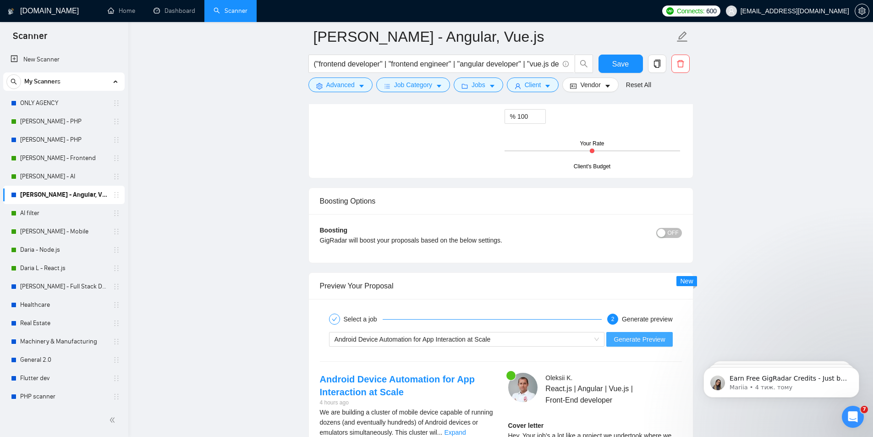
click at [635, 334] on span "Generate Preview" at bounding box center [639, 339] width 51 height 10
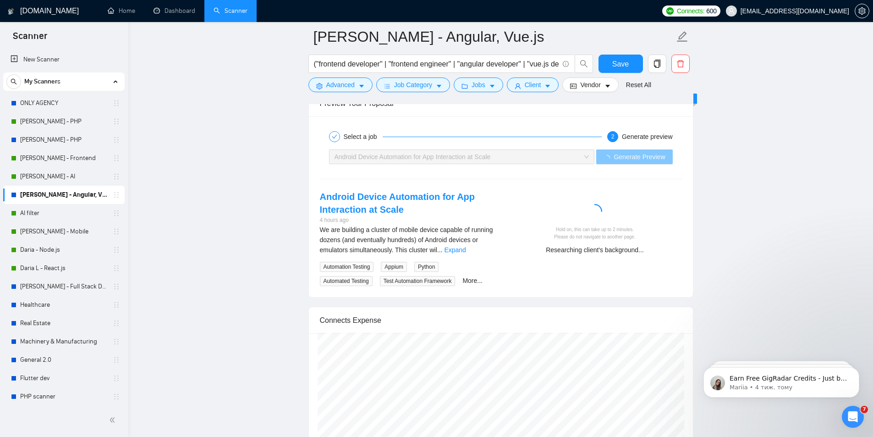
scroll to position [1715, 0]
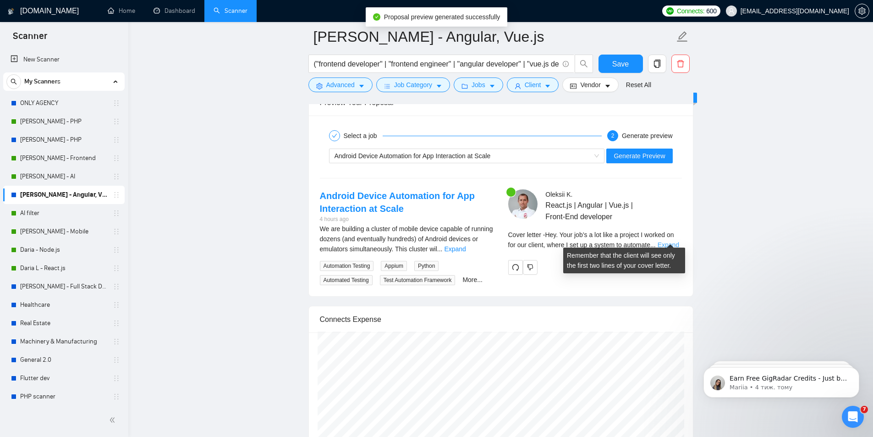
click at [667, 241] on link "Expand" at bounding box center [669, 244] width 22 height 7
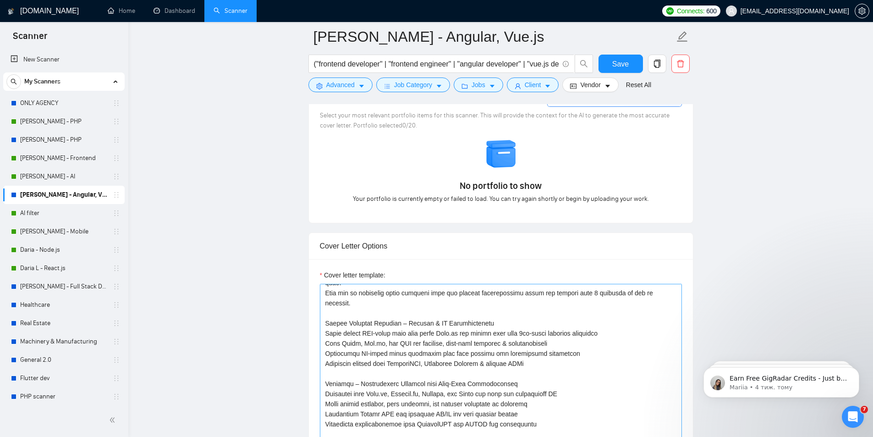
scroll to position [0, 0]
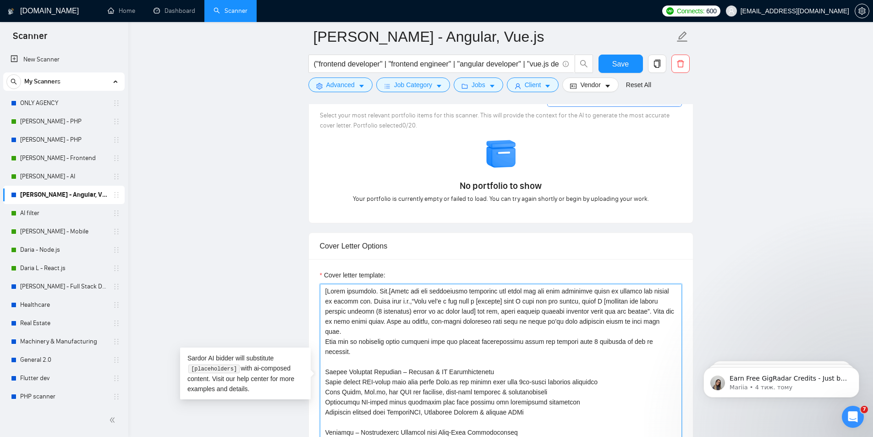
drag, startPoint x: 558, startPoint y: 297, endPoint x: 485, endPoint y: 298, distance: 72.9
click at [485, 298] on textarea "Cover letter template:" at bounding box center [501, 387] width 362 height 206
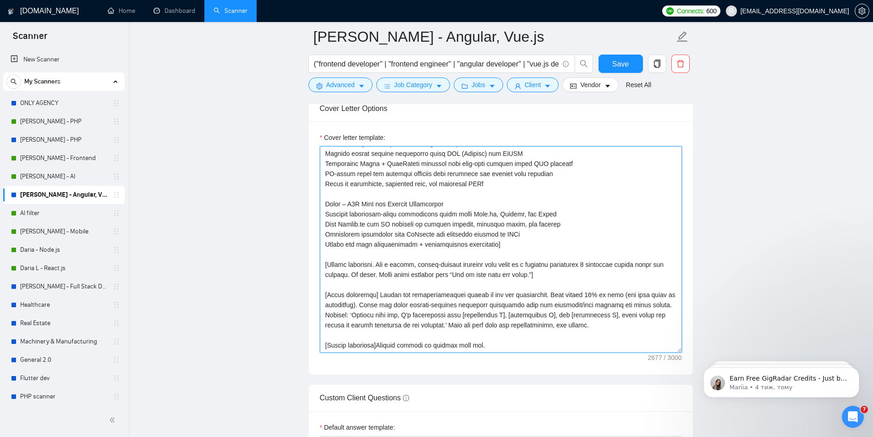
scroll to position [232, 0]
drag, startPoint x: 323, startPoint y: 147, endPoint x: 531, endPoint y: 366, distance: 302.6
click at [531, 366] on div "Cover letter template:" at bounding box center [501, 247] width 384 height 253
click at [425, 259] on textarea "Cover letter template:" at bounding box center [501, 249] width 362 height 206
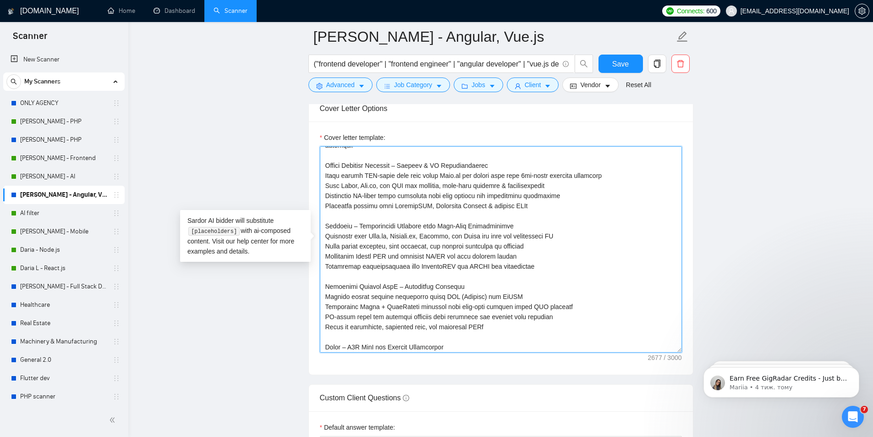
scroll to position [0, 0]
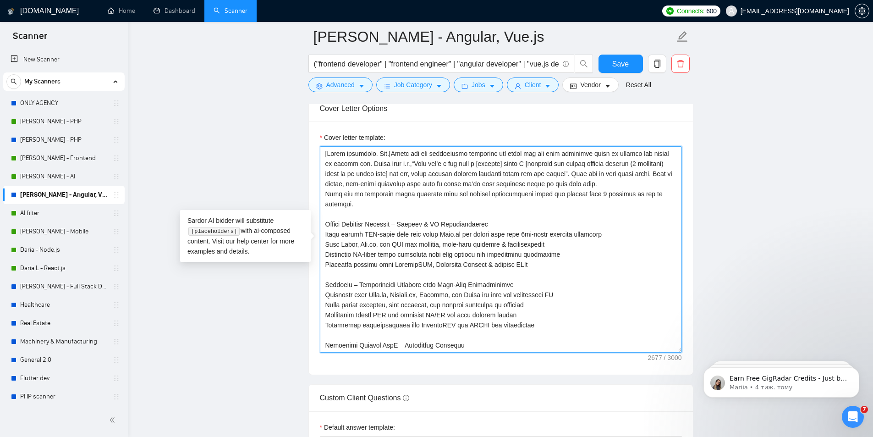
drag, startPoint x: 365, startPoint y: 197, endPoint x: 325, endPoint y: 188, distance: 40.9
click at [325, 188] on textarea "Cover letter template:" at bounding box center [501, 249] width 362 height 206
paste textarea "projects that has a similar technological stack and mention it"
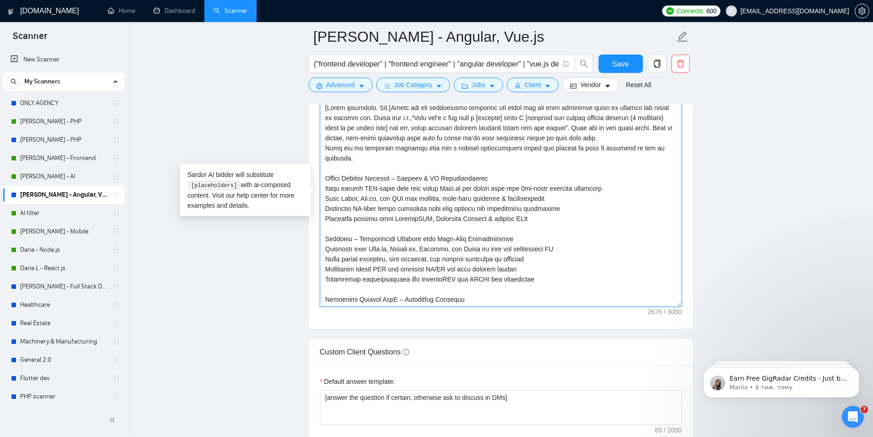
click at [358, 143] on textarea "Cover letter template:" at bounding box center [501, 203] width 362 height 206
drag, startPoint x: 389, startPoint y: 141, endPoint x: 423, endPoint y: 158, distance: 37.5
click at [390, 141] on textarea "Cover letter template:" at bounding box center [501, 203] width 362 height 206
click at [444, 196] on textarea "Cover letter template:" at bounding box center [501, 203] width 362 height 206
click at [369, 155] on textarea "Cover letter template:" at bounding box center [501, 203] width 362 height 206
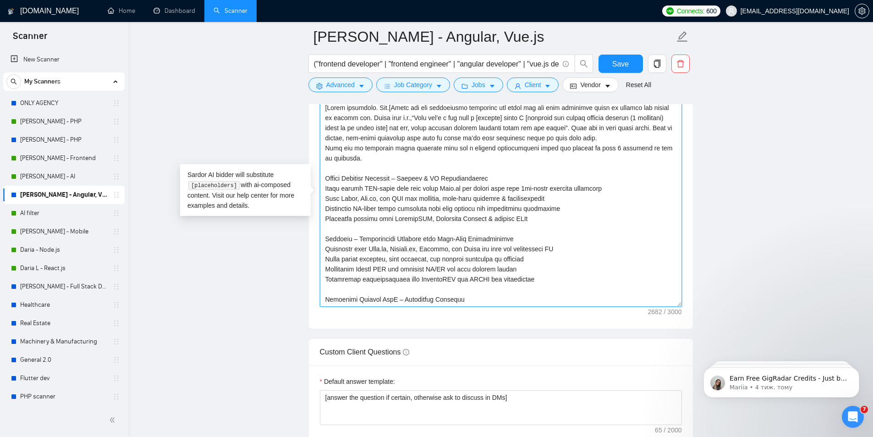
click at [389, 143] on textarea "Cover letter template:" at bounding box center [501, 203] width 362 height 206
click at [450, 219] on textarea "Cover letter template:" at bounding box center [501, 203] width 362 height 206
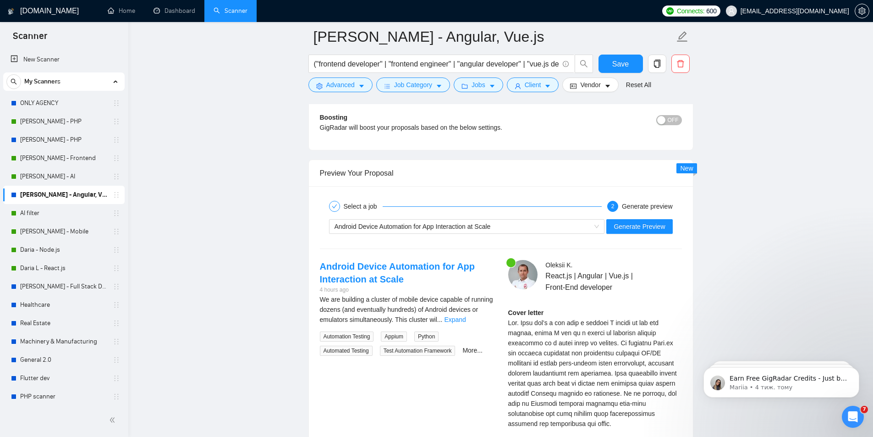
scroll to position [1715, 0]
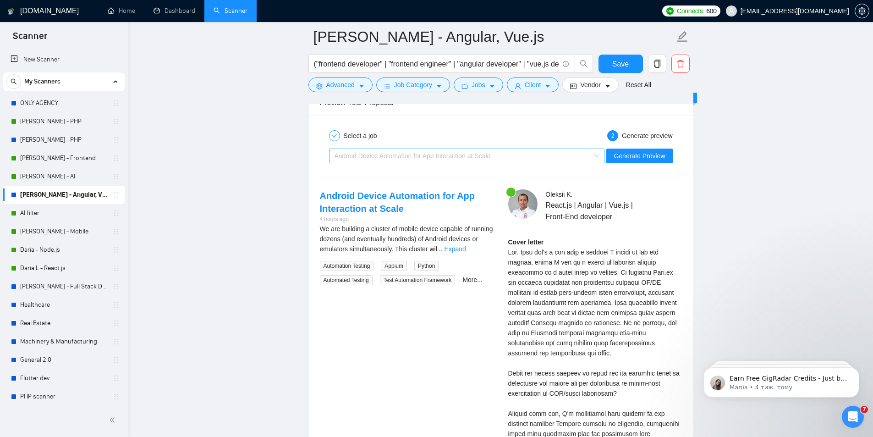
click at [555, 149] on div "Android Device Automation for App Interaction at Scale" at bounding box center [463, 156] width 257 height 14
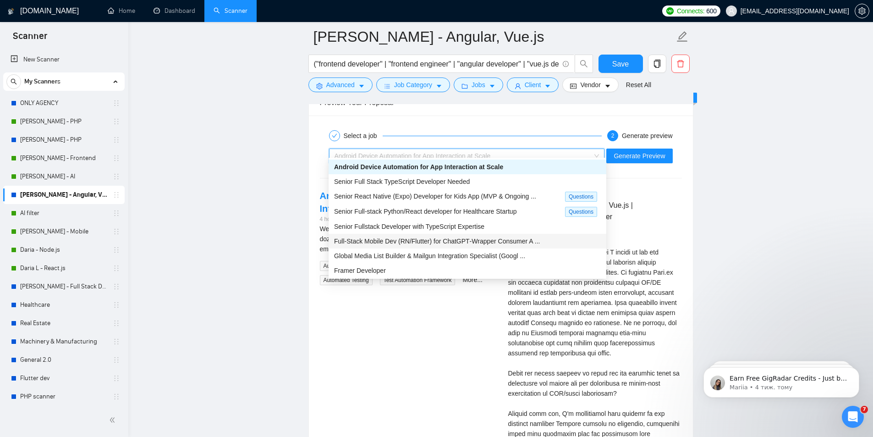
click at [388, 242] on span "Full‑Stack Mobile Dev (RN/Flutter) for ChatGPT‑Wrapper Consumer A ..." at bounding box center [437, 240] width 206 height 7
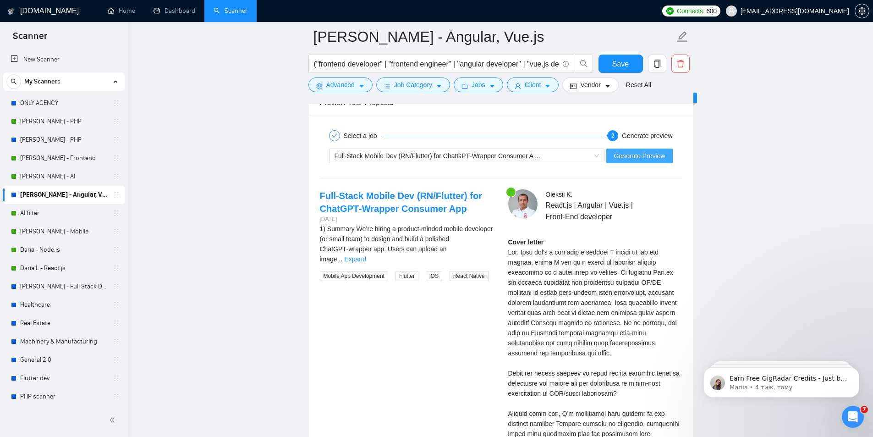
click at [622, 151] on span "Generate Preview" at bounding box center [639, 156] width 51 height 10
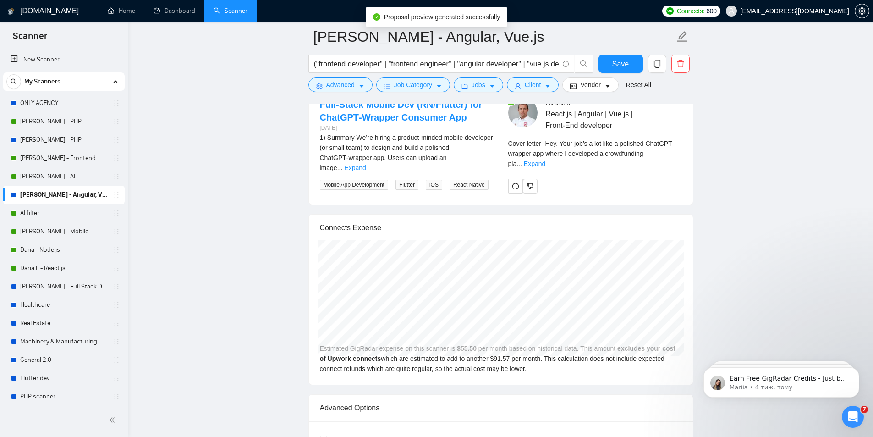
scroll to position [1806, 0]
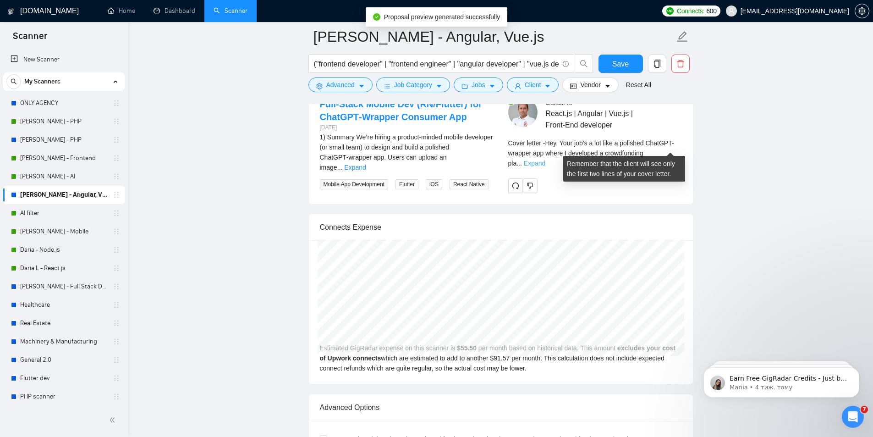
click at [546, 160] on link "Expand" at bounding box center [535, 163] width 22 height 7
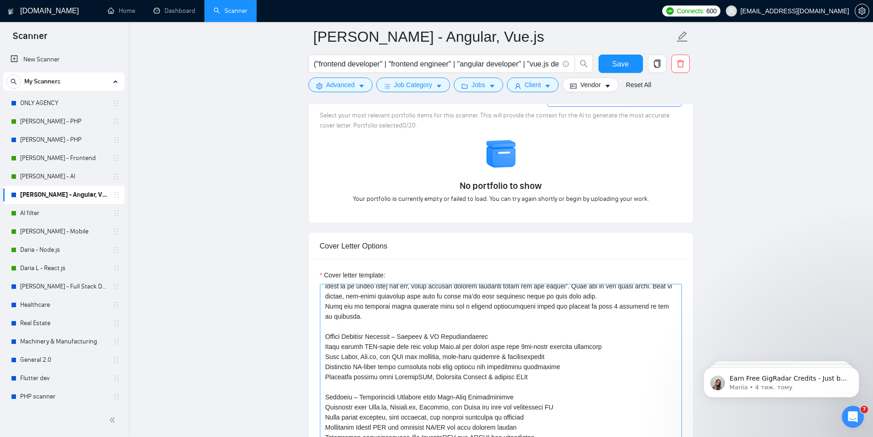
scroll to position [0, 0]
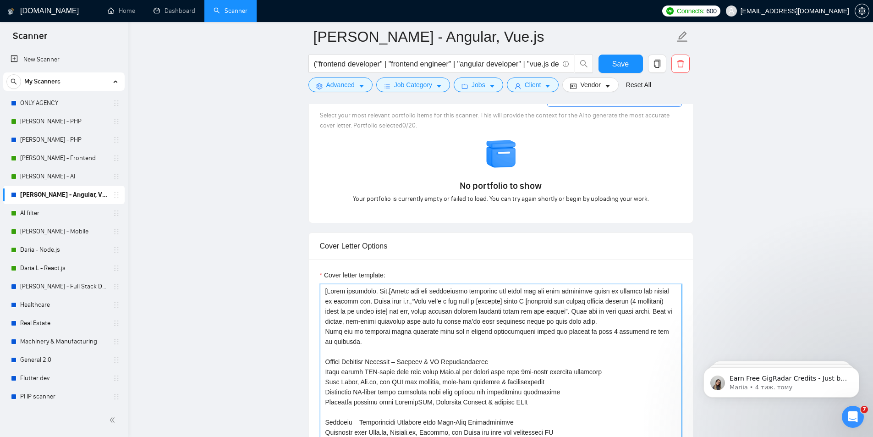
click at [421, 297] on textarea "Cover letter template:" at bounding box center [501, 387] width 362 height 206
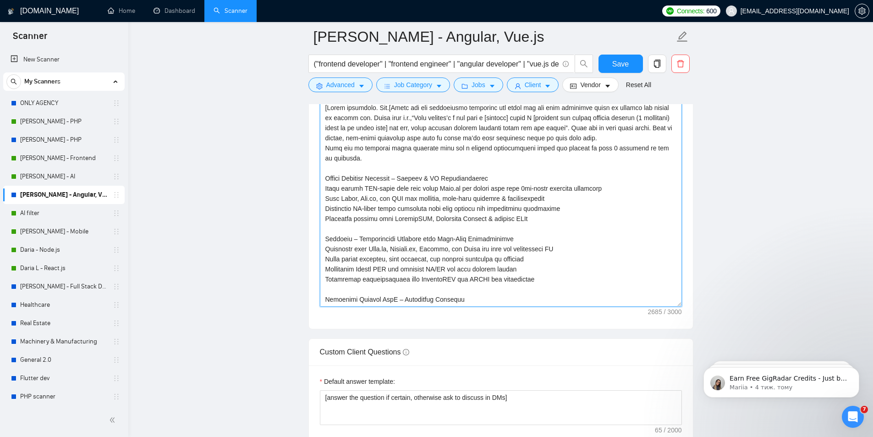
drag, startPoint x: 488, startPoint y: 260, endPoint x: 265, endPoint y: 71, distance: 292.7
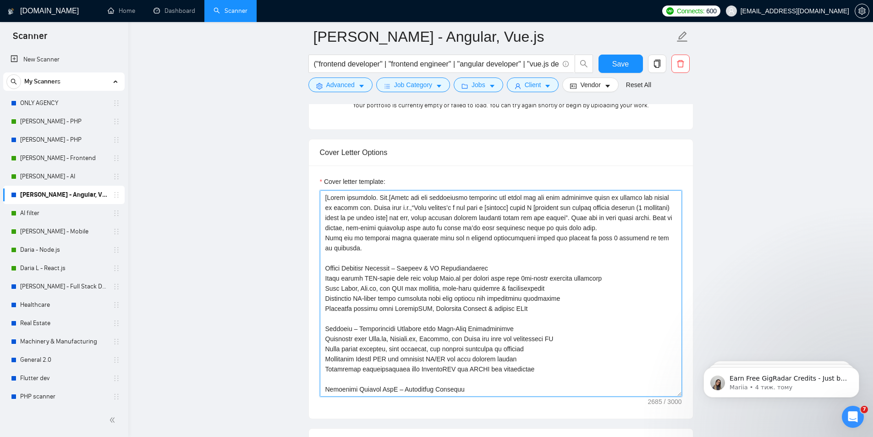
scroll to position [889, 0]
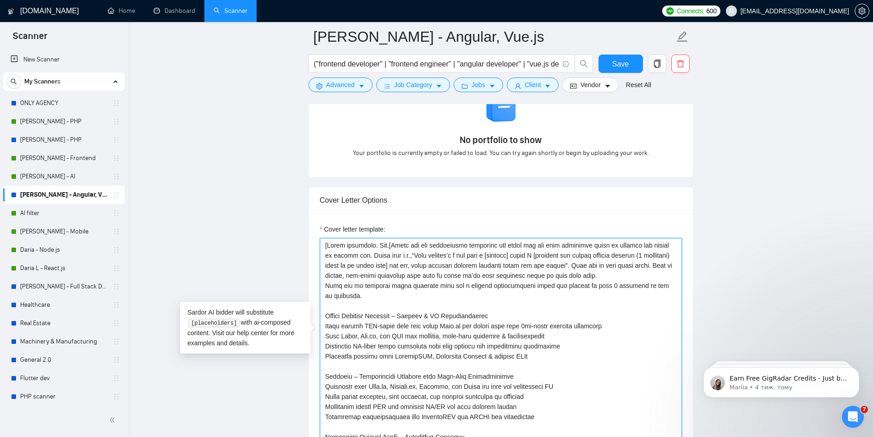
click at [489, 265] on textarea "Cover letter template:" at bounding box center [501, 341] width 362 height 206
click at [358, 277] on textarea "Cover letter template:" at bounding box center [501, 341] width 362 height 206
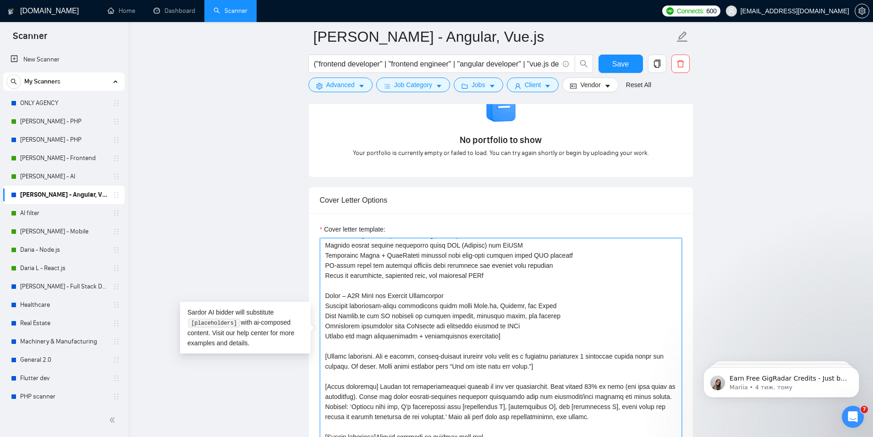
scroll to position [232, 0]
type textarea "[Lorem ipsumdolo. Sit.[Ametc adi eli seddoeiusmo temporinc utl etdol mag ali en…"
click at [622, 66] on span "Save" at bounding box center [620, 63] width 17 height 11
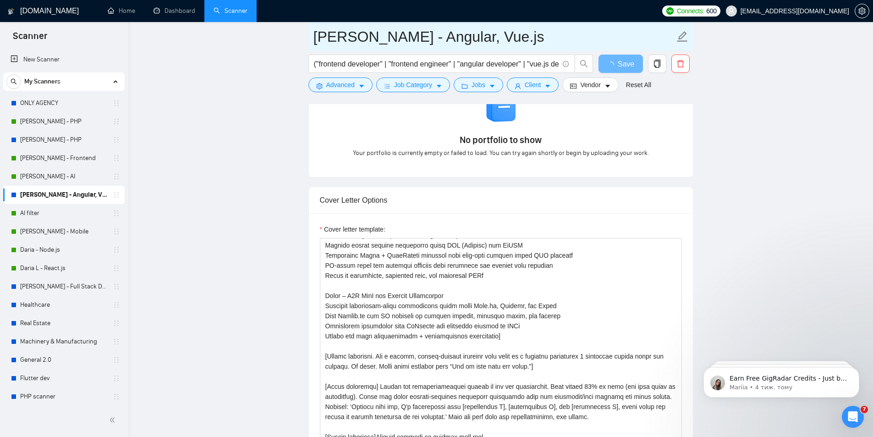
drag, startPoint x: 501, startPoint y: 41, endPoint x: 306, endPoint y: 41, distance: 194.8
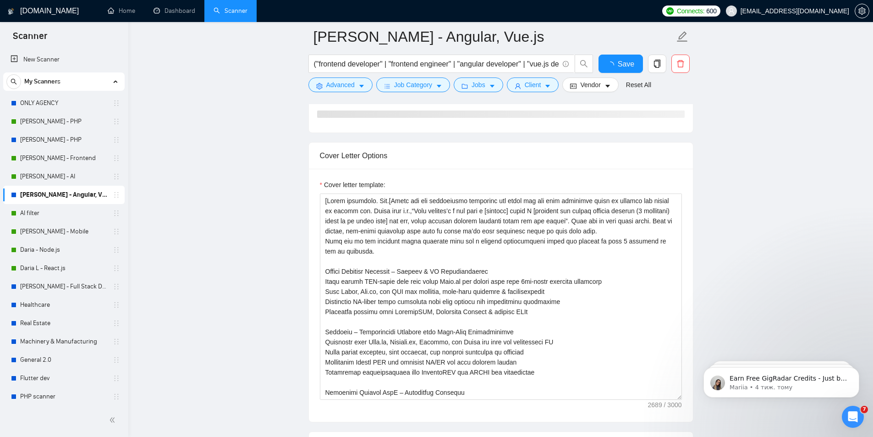
checkbox input "true"
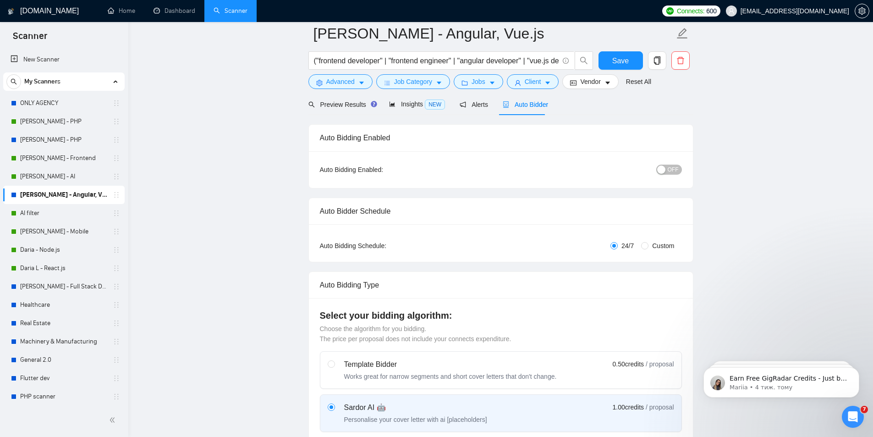
scroll to position [0, 0]
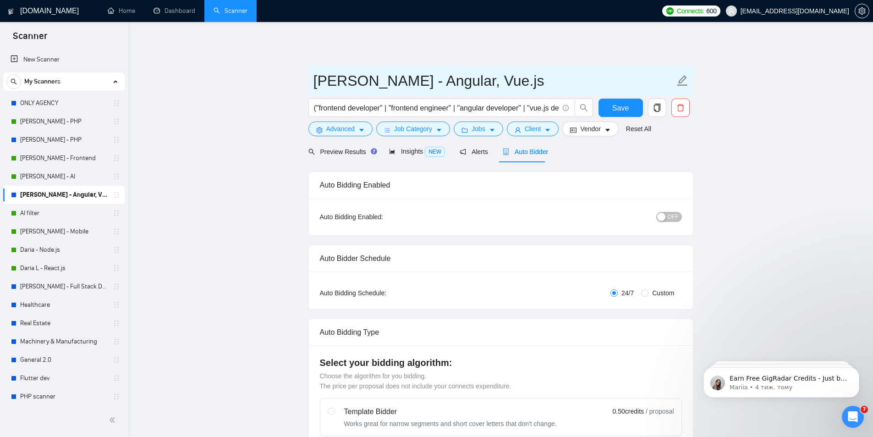
drag, startPoint x: 492, startPoint y: 72, endPoint x: 309, endPoint y: 75, distance: 182.5
click at [309, 75] on span "[PERSON_NAME] - Angular, Vue.js" at bounding box center [501, 80] width 385 height 29
